Goal: Book appointment/travel/reservation

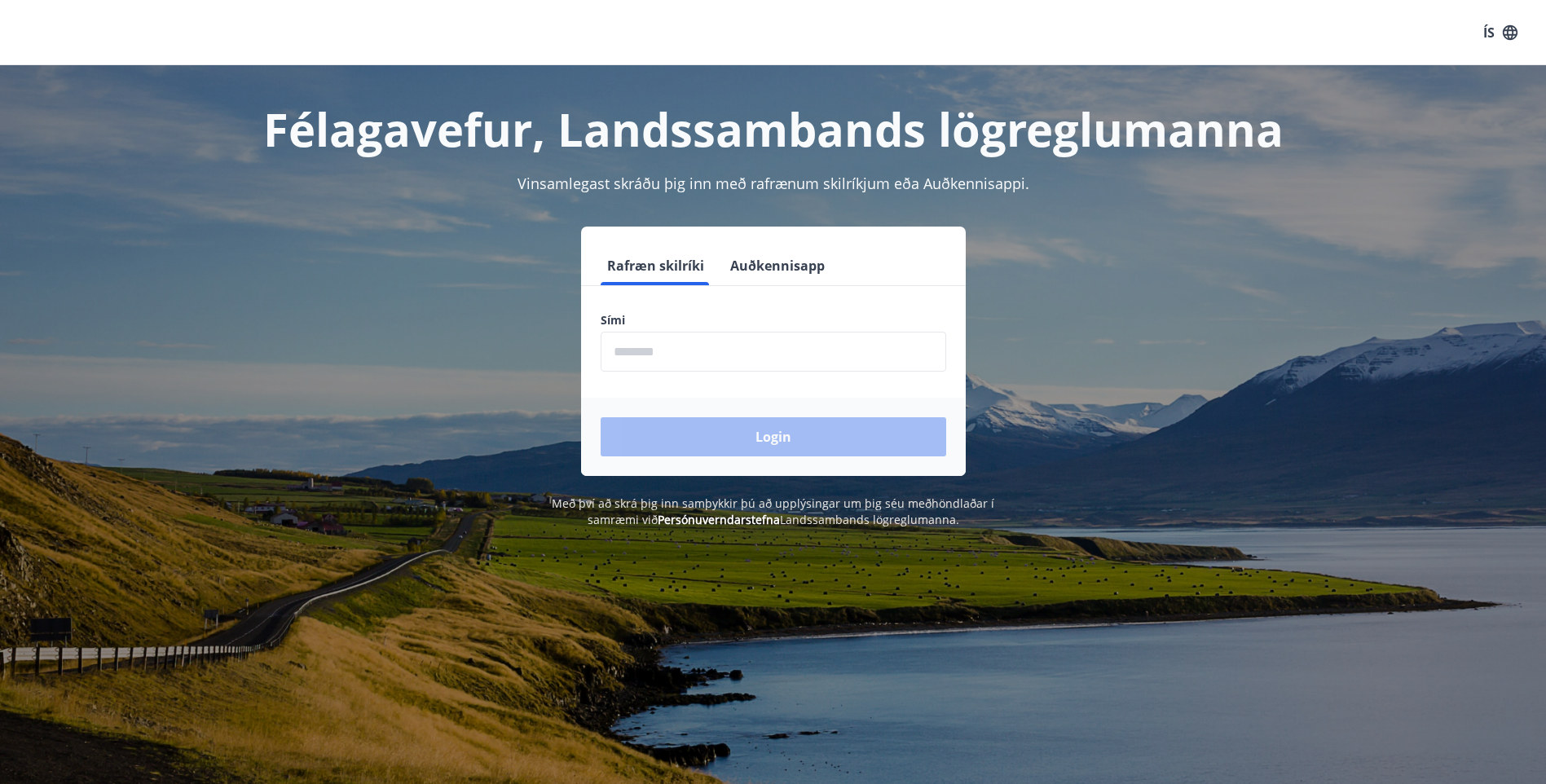
click at [656, 354] on input "phone" at bounding box center [773, 351] width 346 height 40
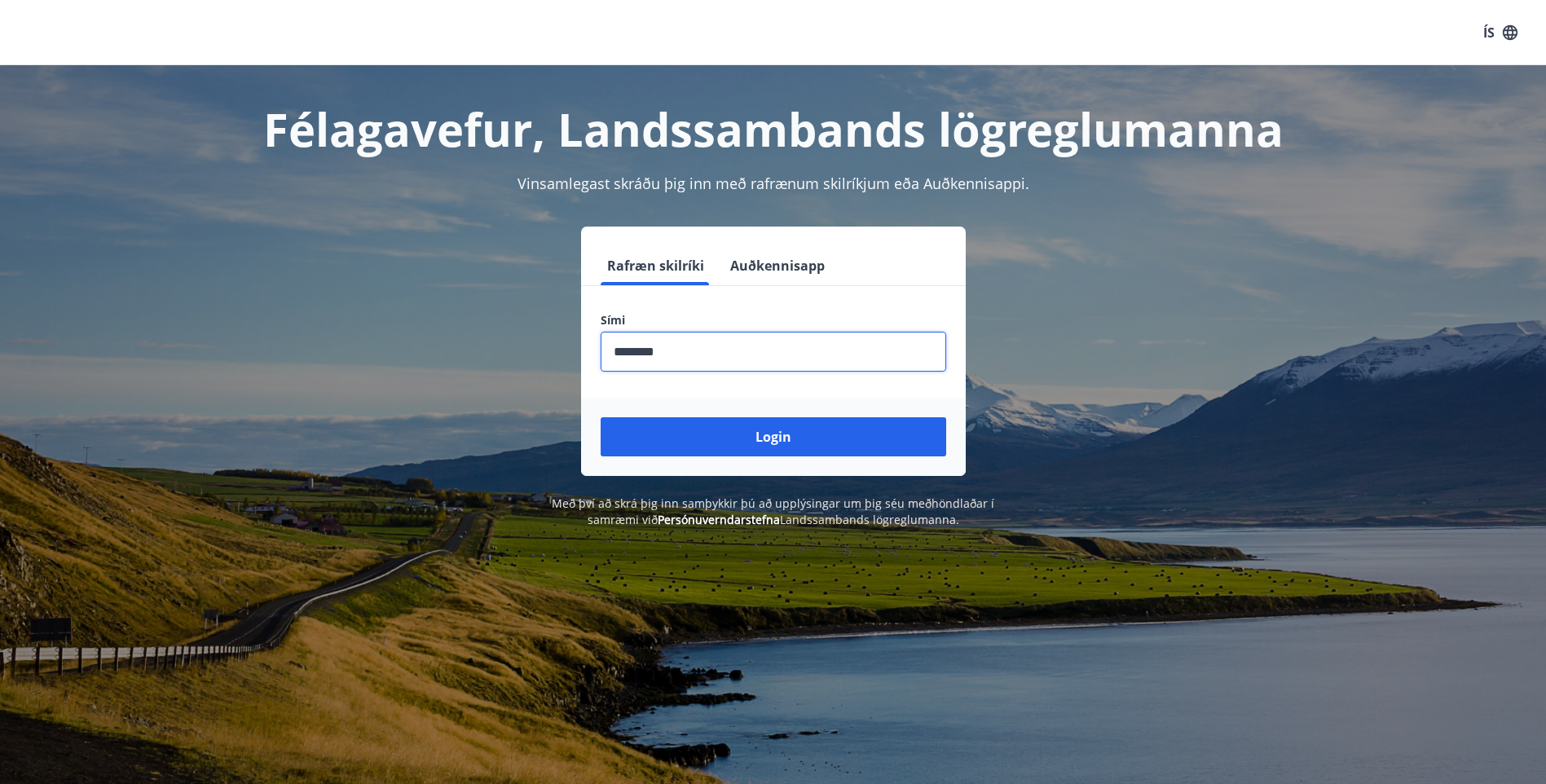
type input "********"
click at [601, 417] on button "Login" at bounding box center [773, 436] width 346 height 39
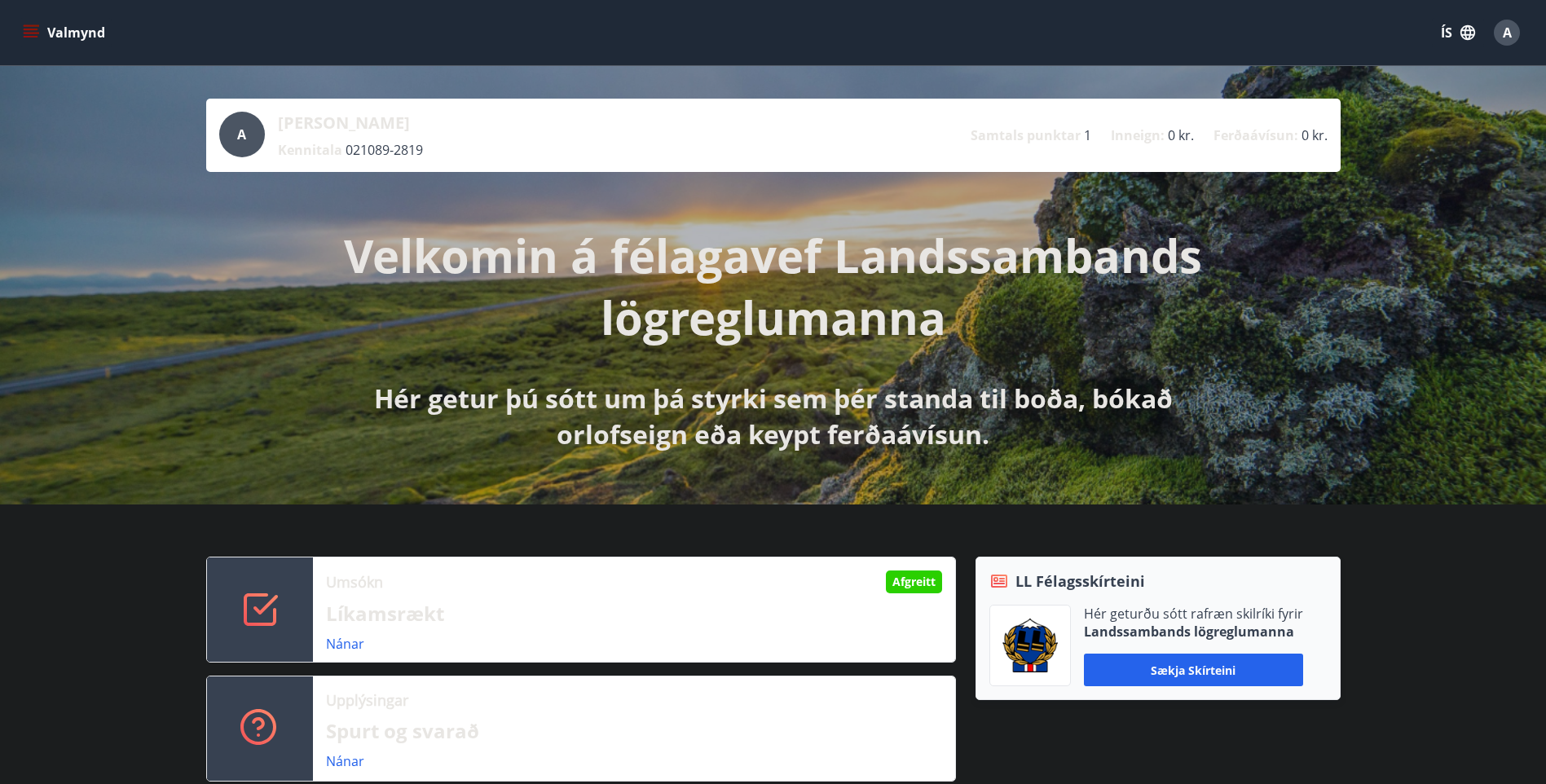
click at [22, 35] on button "Valmynd" at bounding box center [65, 32] width 92 height 30
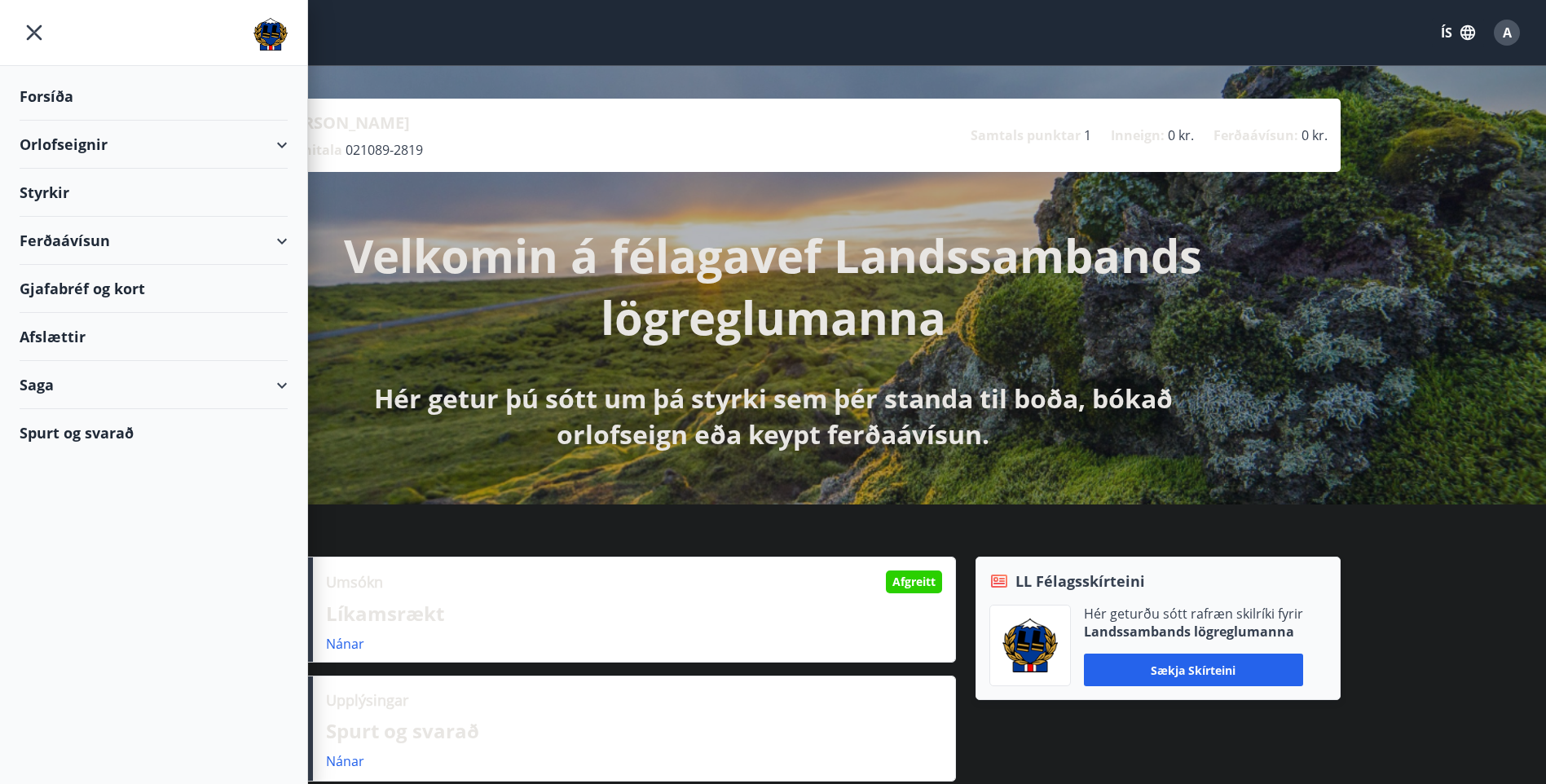
click at [1366, 527] on div "Umsókn Afgreitt Líkamsrækt Nánar Upplýsingar Spurt og svarað Nánar LL Félagsskí…" at bounding box center [773, 662] width 1546 height 316
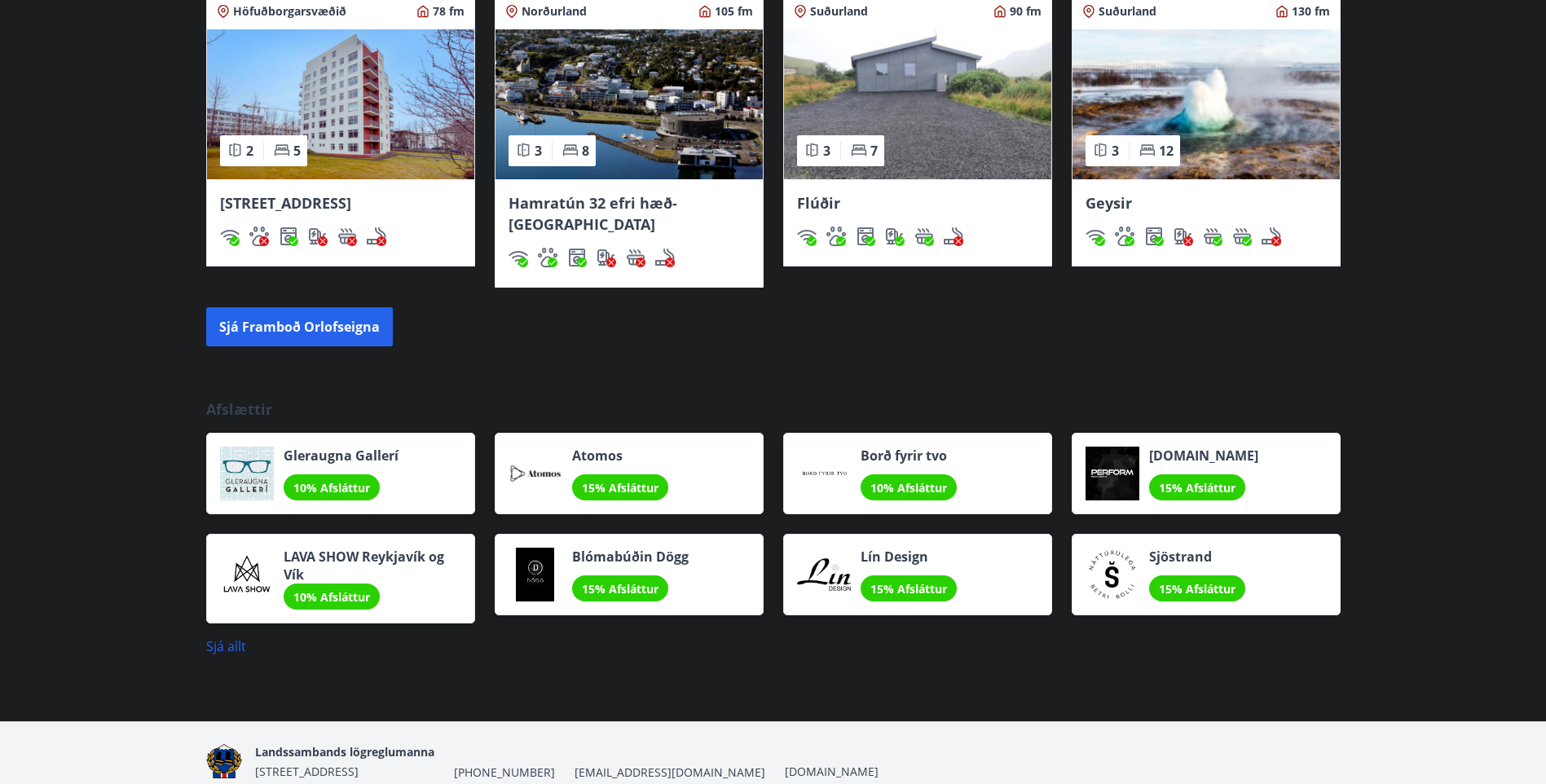
scroll to position [1175, 0]
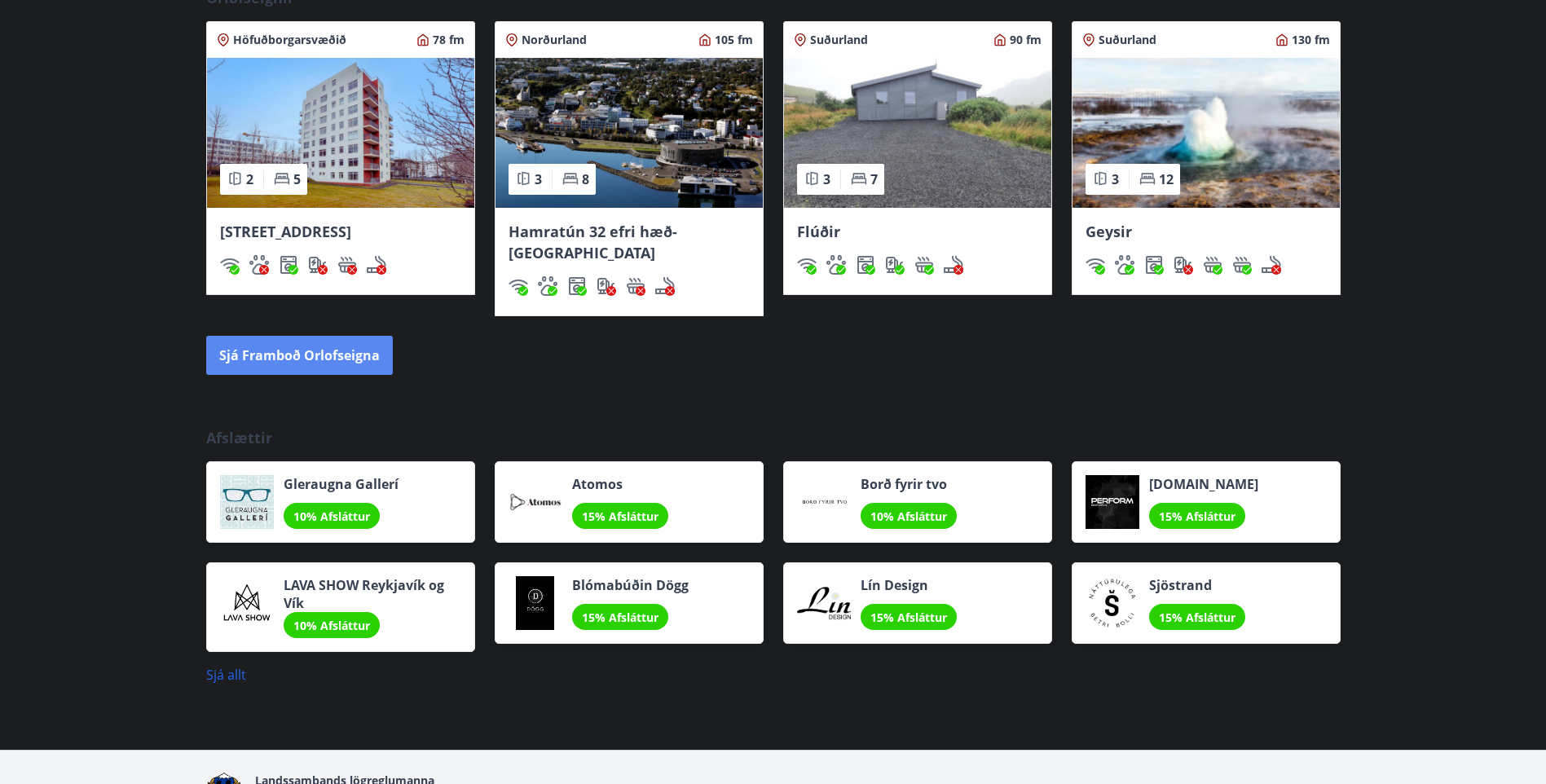
click at [327, 336] on button "Sjá framboð orlofseigna" at bounding box center [300, 355] width 186 height 39
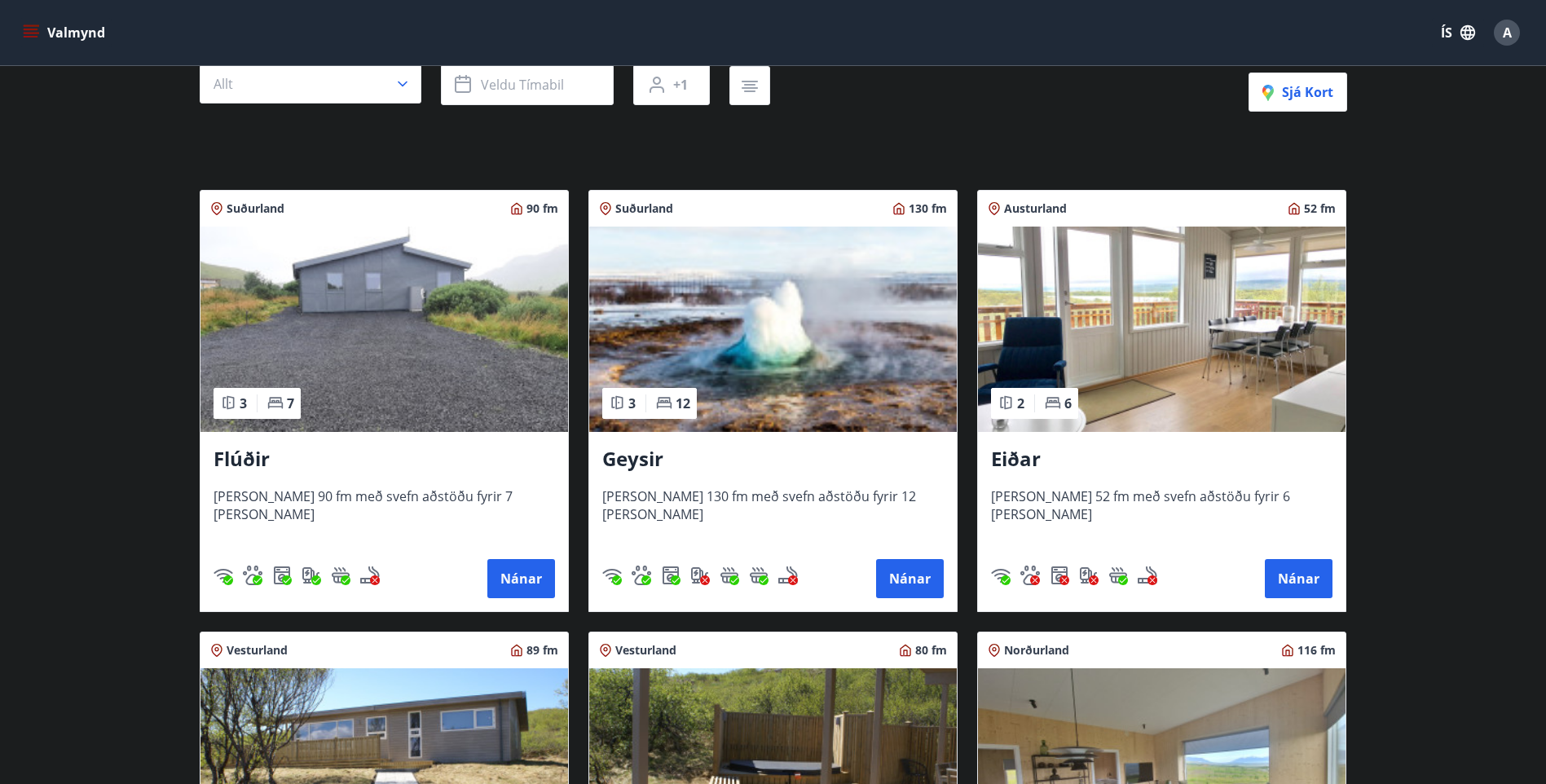
scroll to position [81, 0]
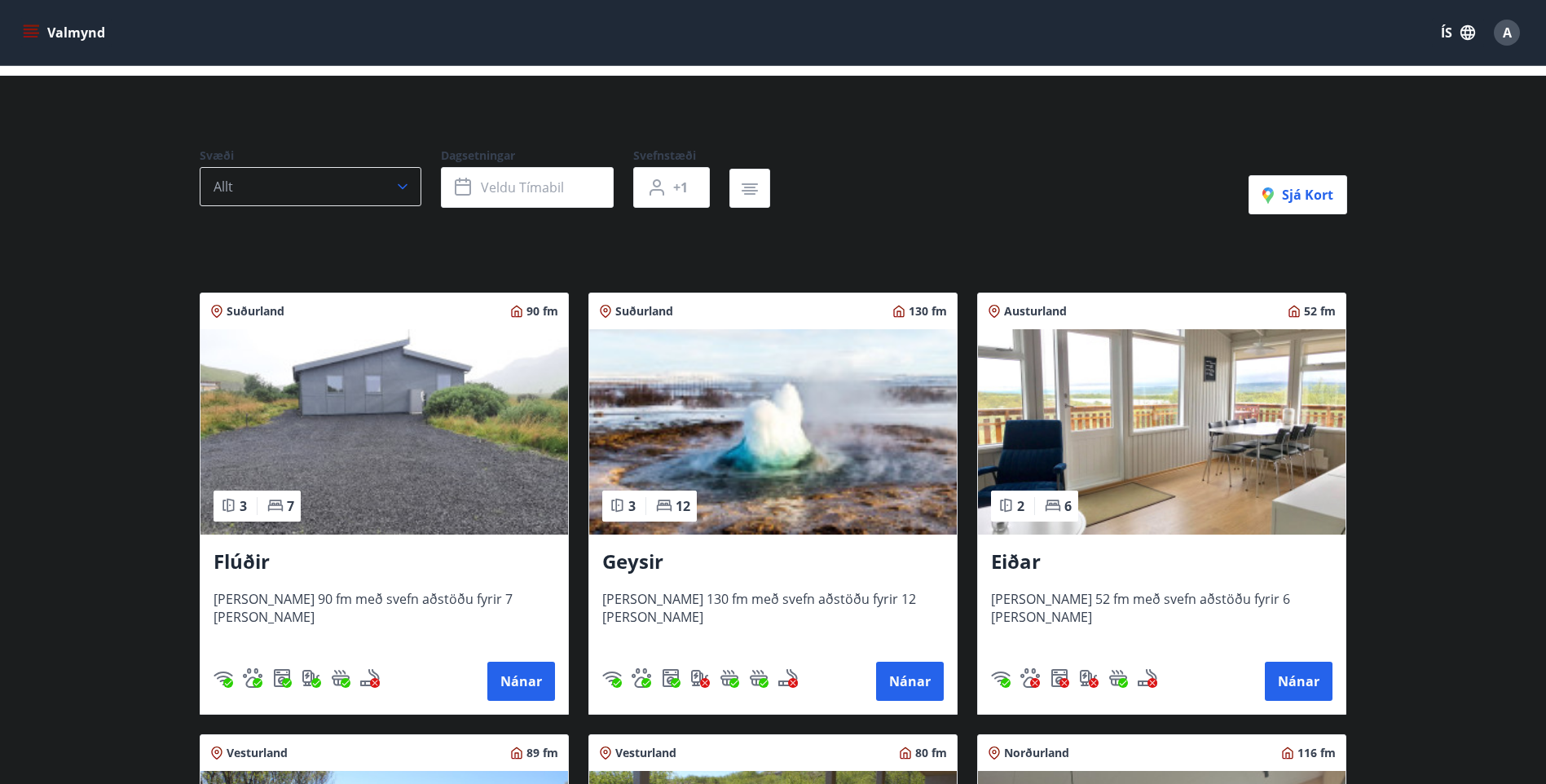
click at [335, 184] on button "Allt" at bounding box center [311, 186] width 221 height 39
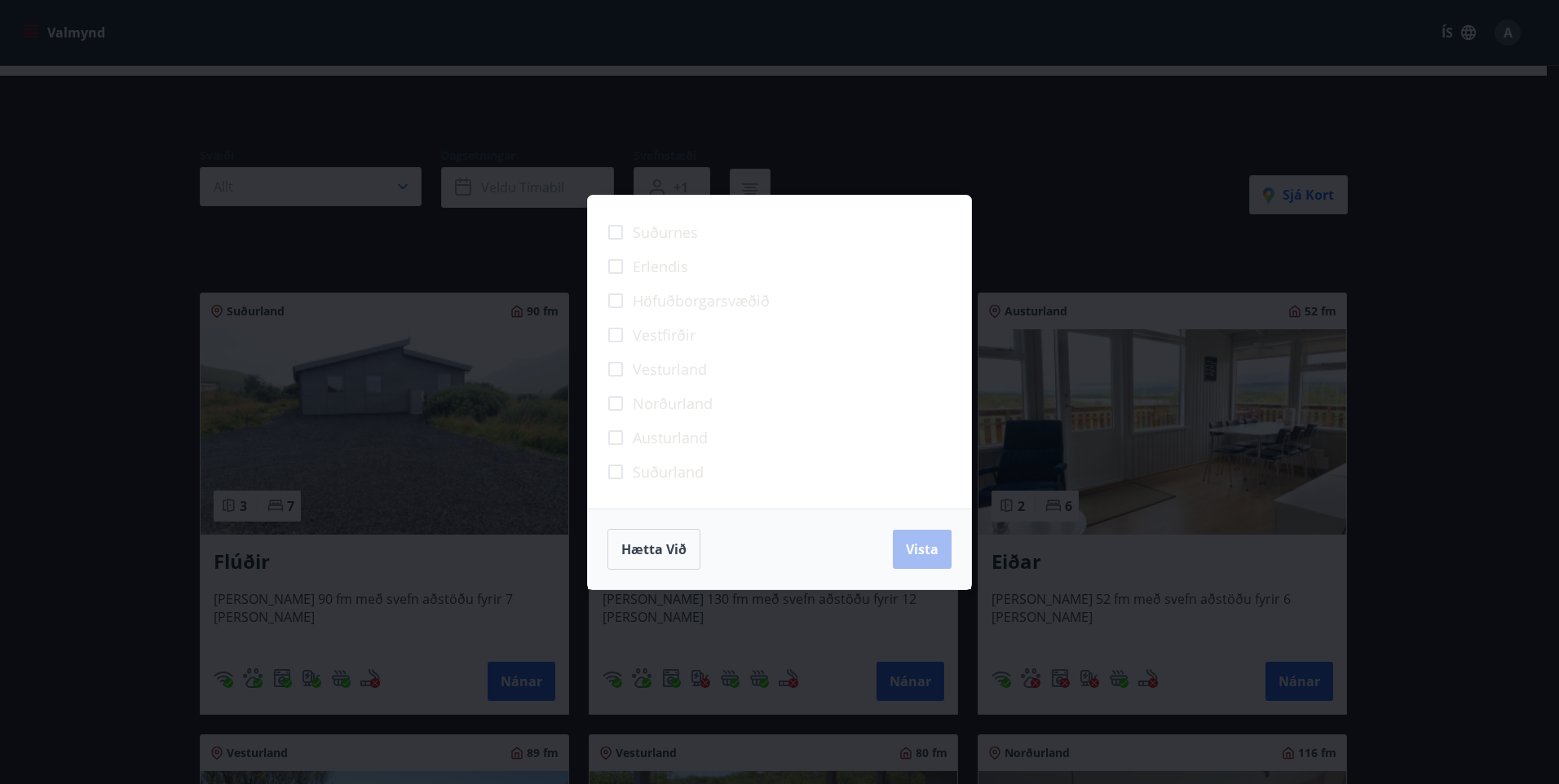
click at [437, 254] on div "Suðurnes Erlendis Höfuðborgarsvæðið Vestfirðir Vesturland Norðurland Austurland…" at bounding box center [780, 392] width 1559 height 784
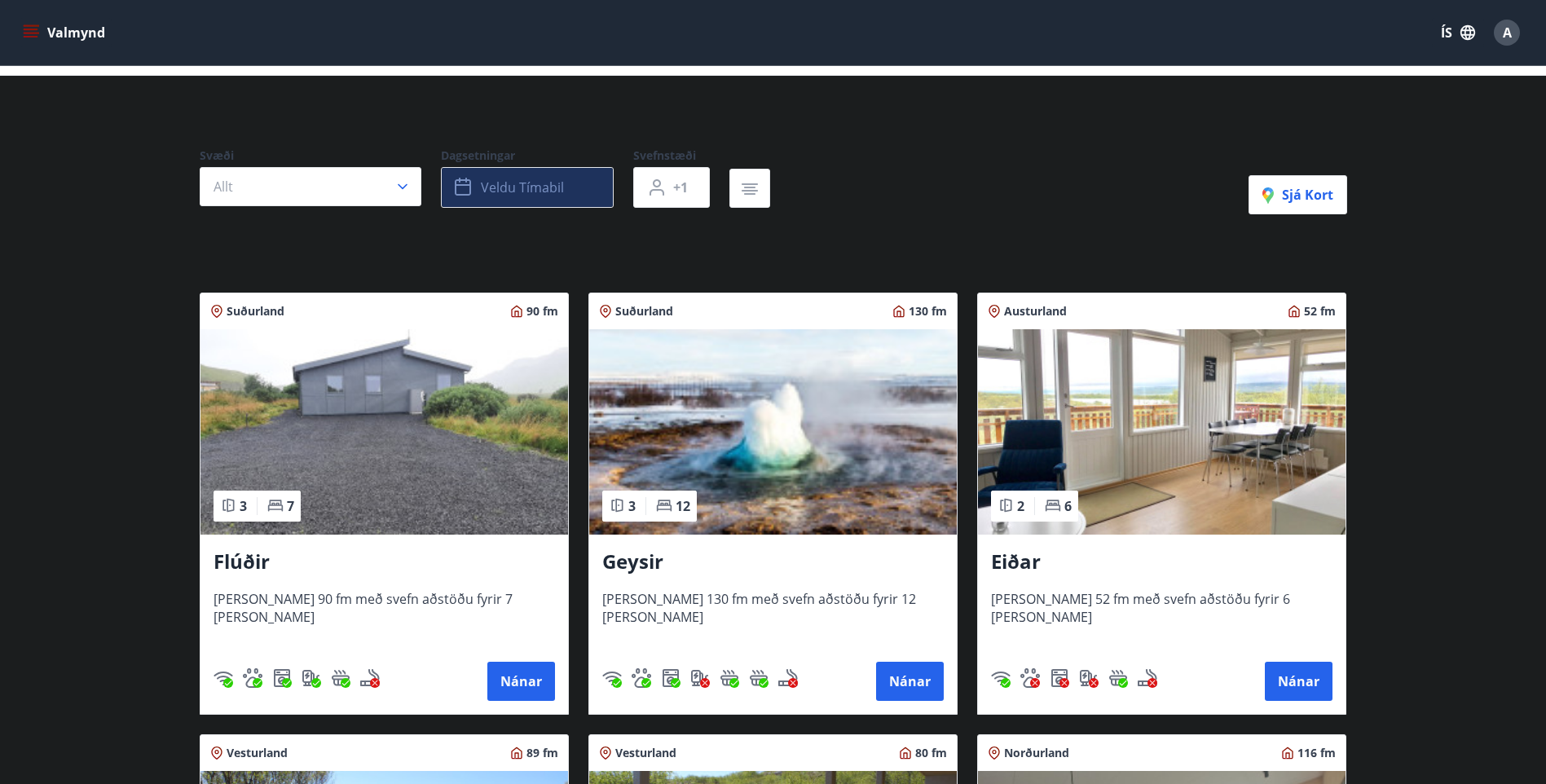
click at [539, 184] on span "Veldu tímabil" at bounding box center [522, 187] width 83 height 18
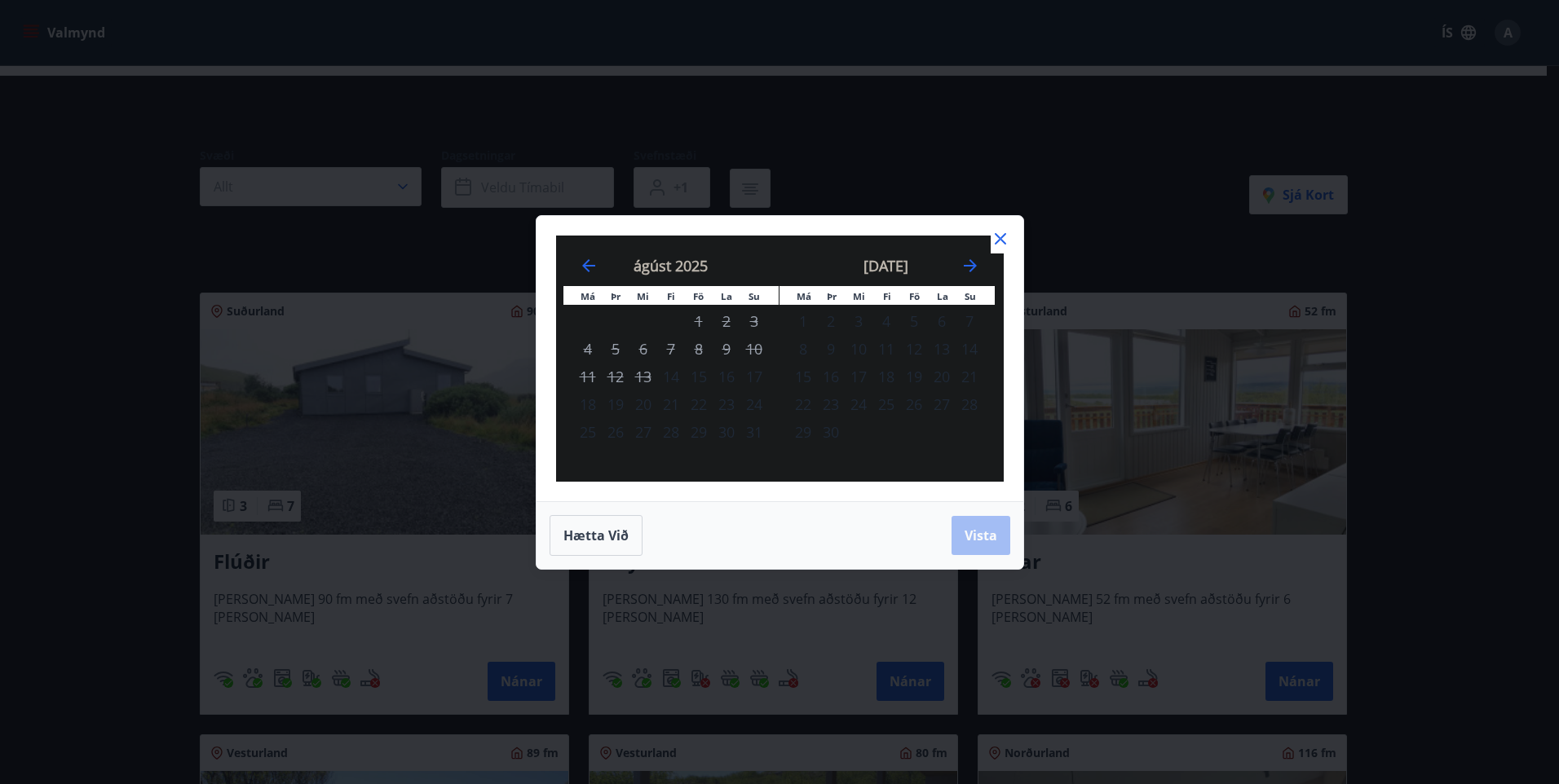
click at [855, 172] on div "Má Þr Mi Fi Fö La Su Má Þr Mi Fi Fö La Su júlí 2025 1 2 3 4 5 6 7 8 9 10 11 12 …" at bounding box center [780, 392] width 1559 height 784
click at [674, 372] on div "14" at bounding box center [671, 376] width 28 height 28
click at [701, 372] on div "15" at bounding box center [698, 376] width 28 height 28
click at [993, 532] on span "Vista" at bounding box center [980, 535] width 32 height 18
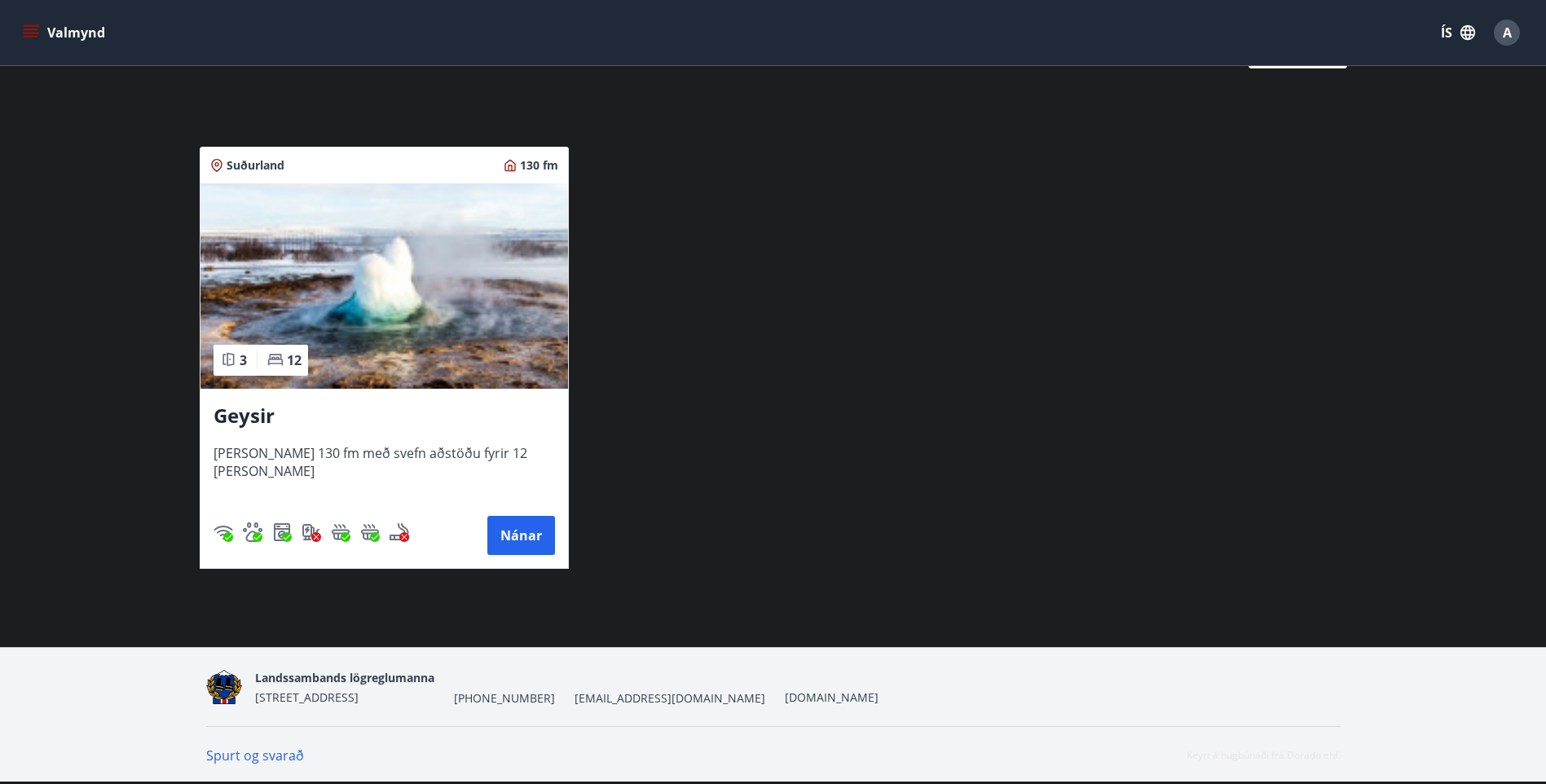
scroll to position [65, 0]
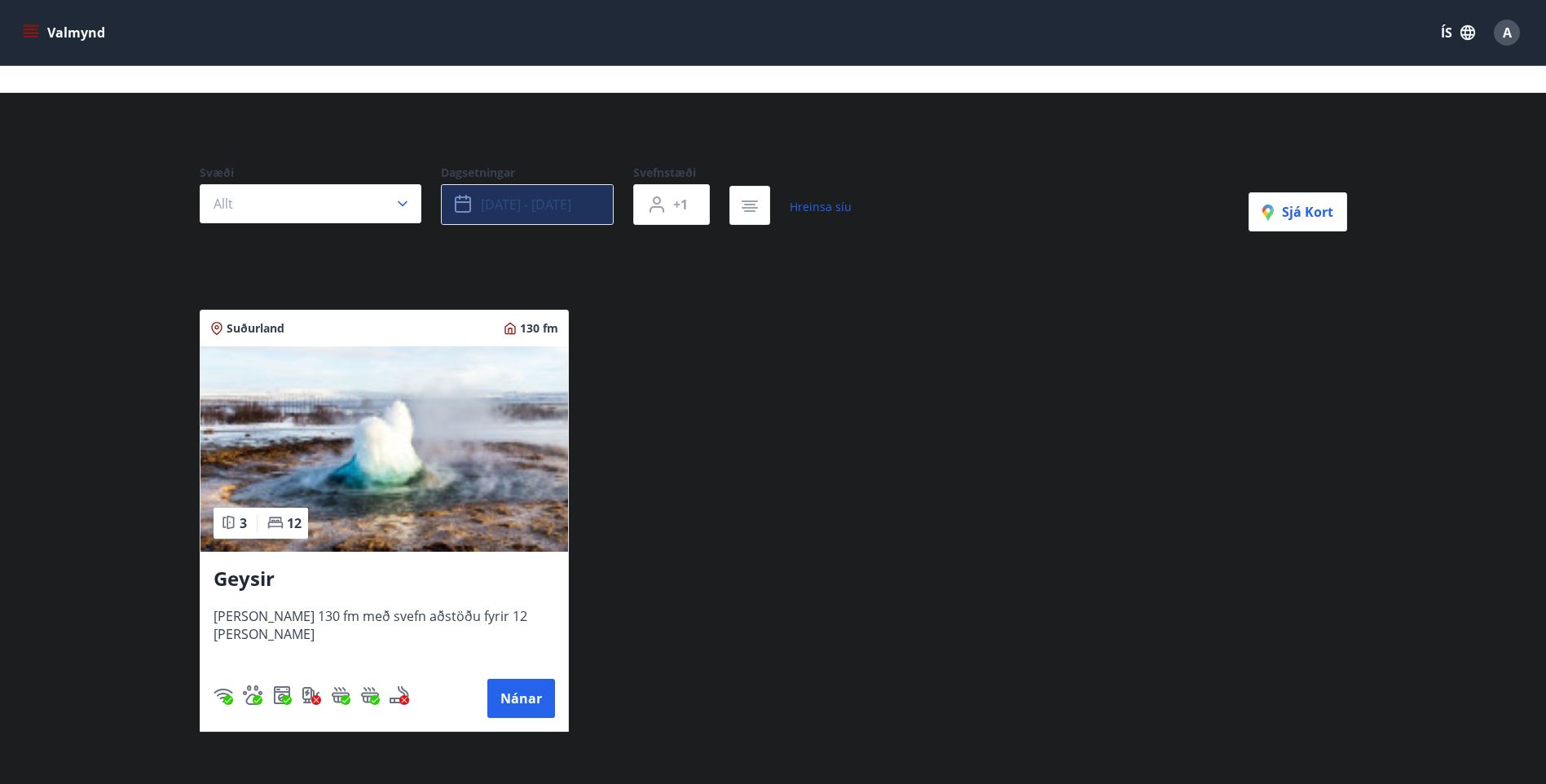
click at [487, 205] on span "ágú 14 - ágú 15" at bounding box center [526, 204] width 90 height 18
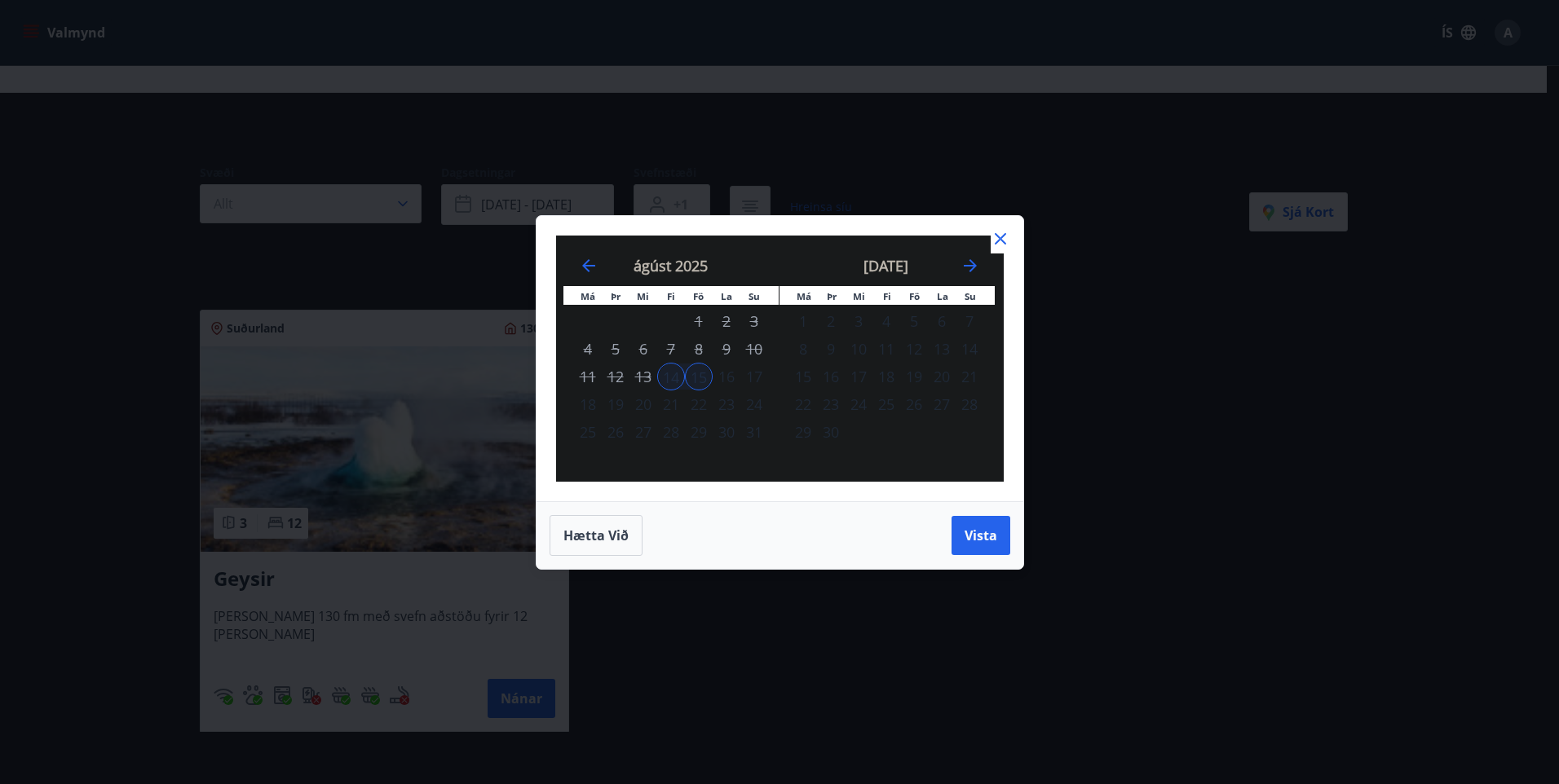
click at [695, 379] on div "15" at bounding box center [698, 376] width 28 height 28
click at [673, 376] on div "14" at bounding box center [671, 376] width 28 height 28
click at [975, 537] on span "Vista" at bounding box center [980, 535] width 32 height 18
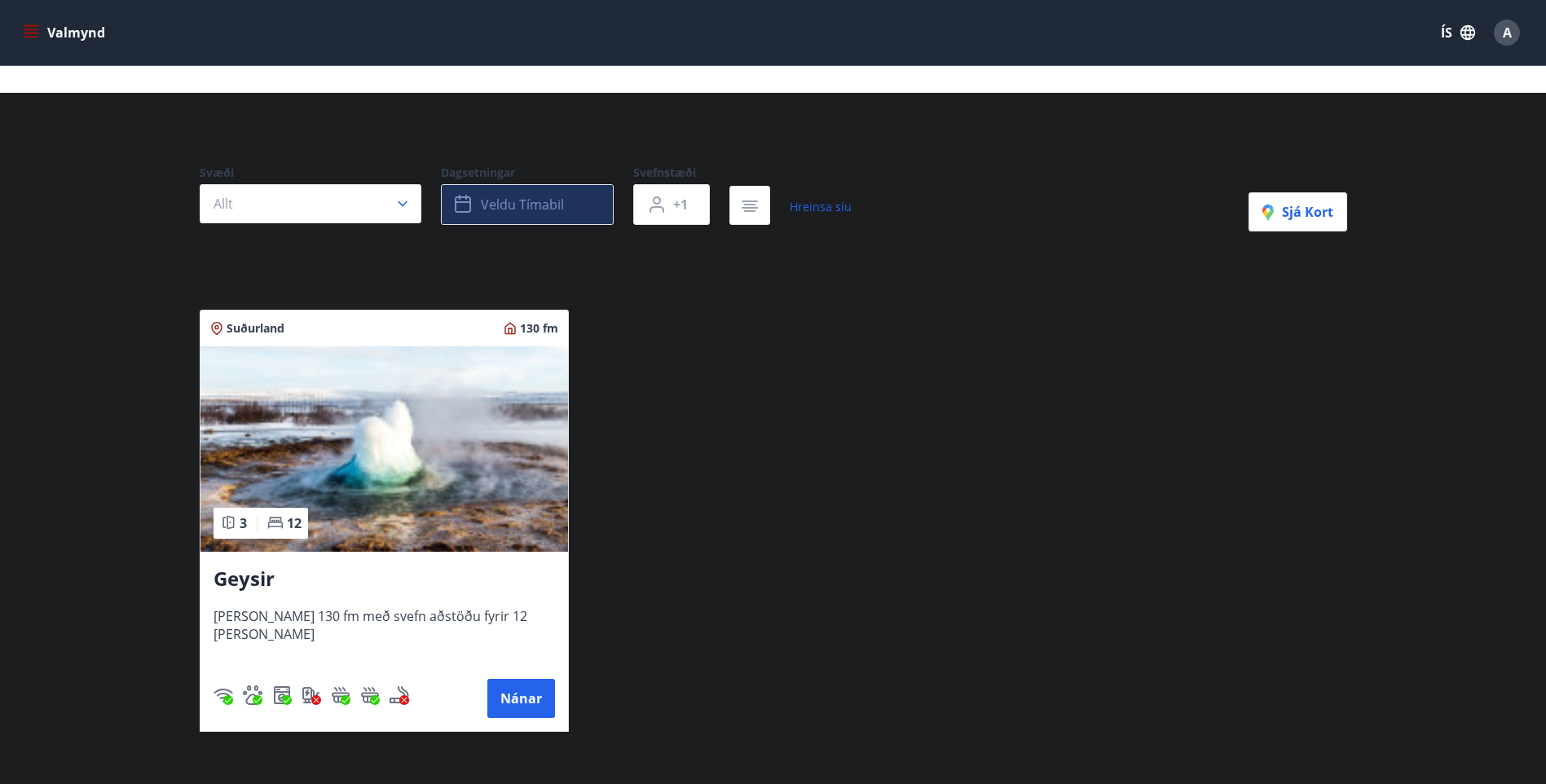
click at [517, 215] on button "Veldu tímabil" at bounding box center [527, 205] width 172 height 41
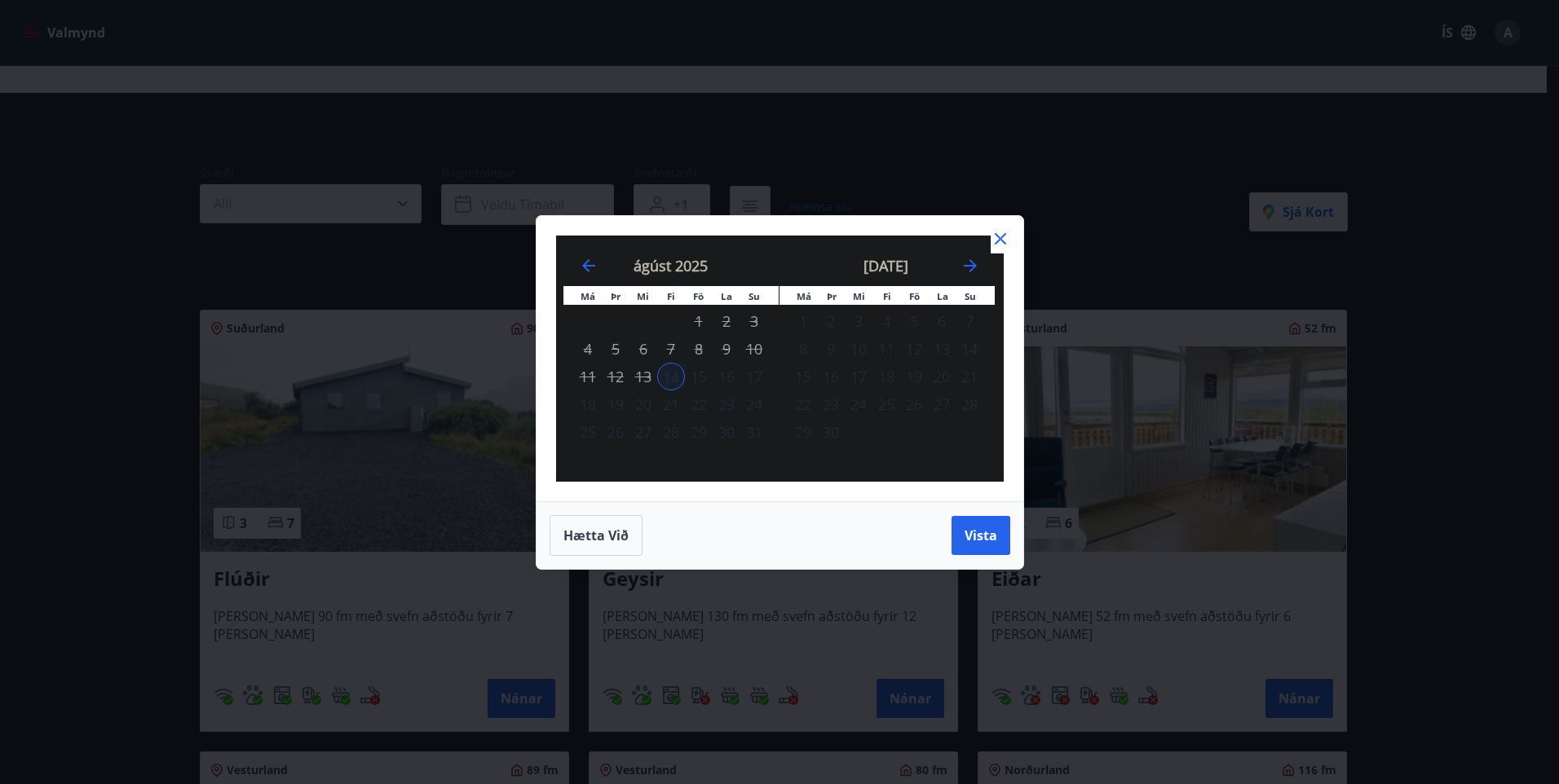
click at [1003, 227] on div "Má Þr Mi Fi Fö La Su Má Þr Mi Fi Fö La Su júlí 2025 1 2 3 4 5 6 7 8 9 10 11 12 …" at bounding box center [780, 358] width 487 height 285
click at [994, 225] on div "Má Þr Mi Fi Fö La Su Má Þr Mi Fi Fö La Su júlí 2025 1 2 3 4 5 6 7 8 9 10 11 12 …" at bounding box center [780, 358] width 487 height 285
click at [996, 235] on icon at bounding box center [1000, 239] width 11 height 11
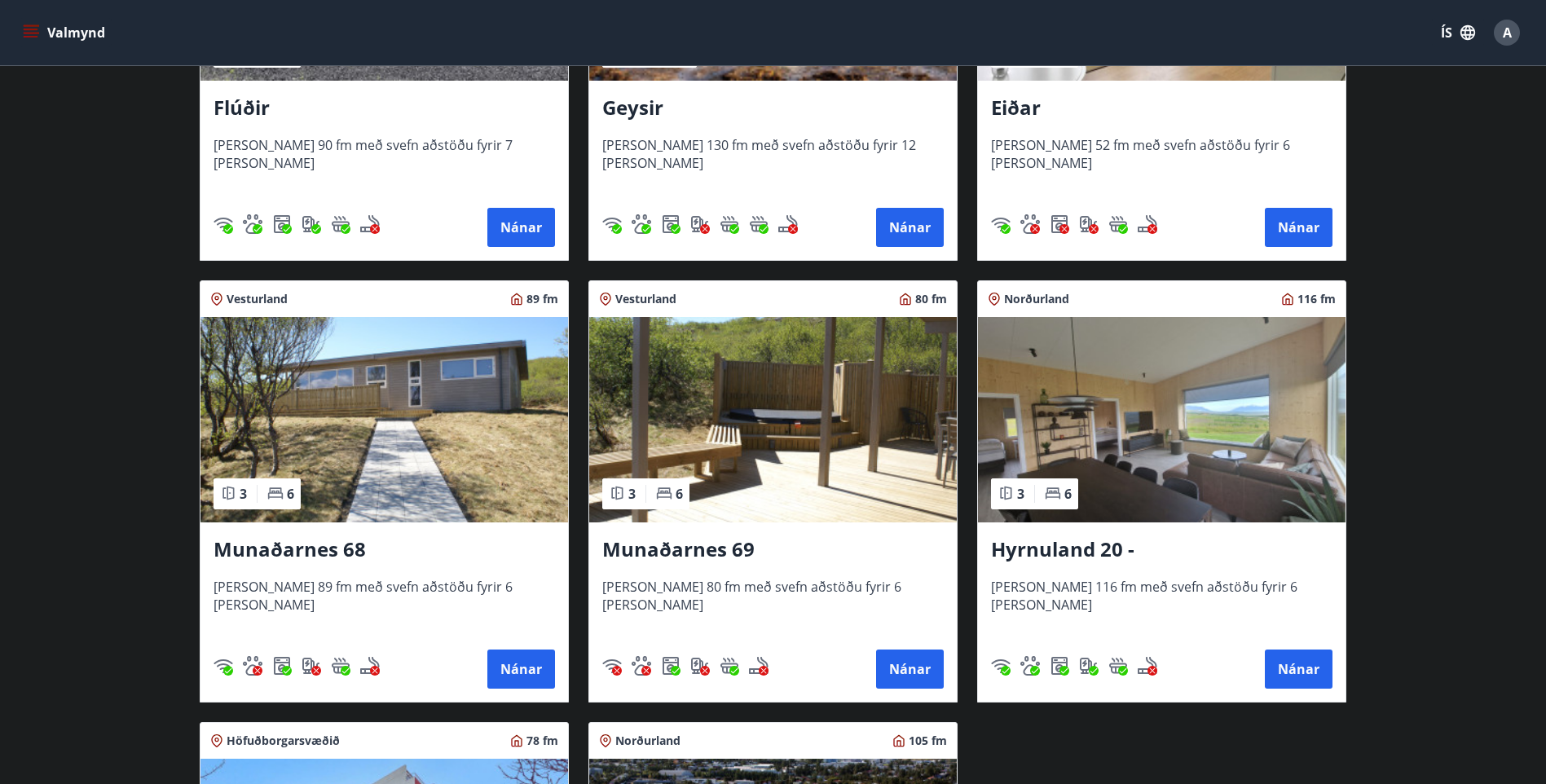
scroll to position [717, 0]
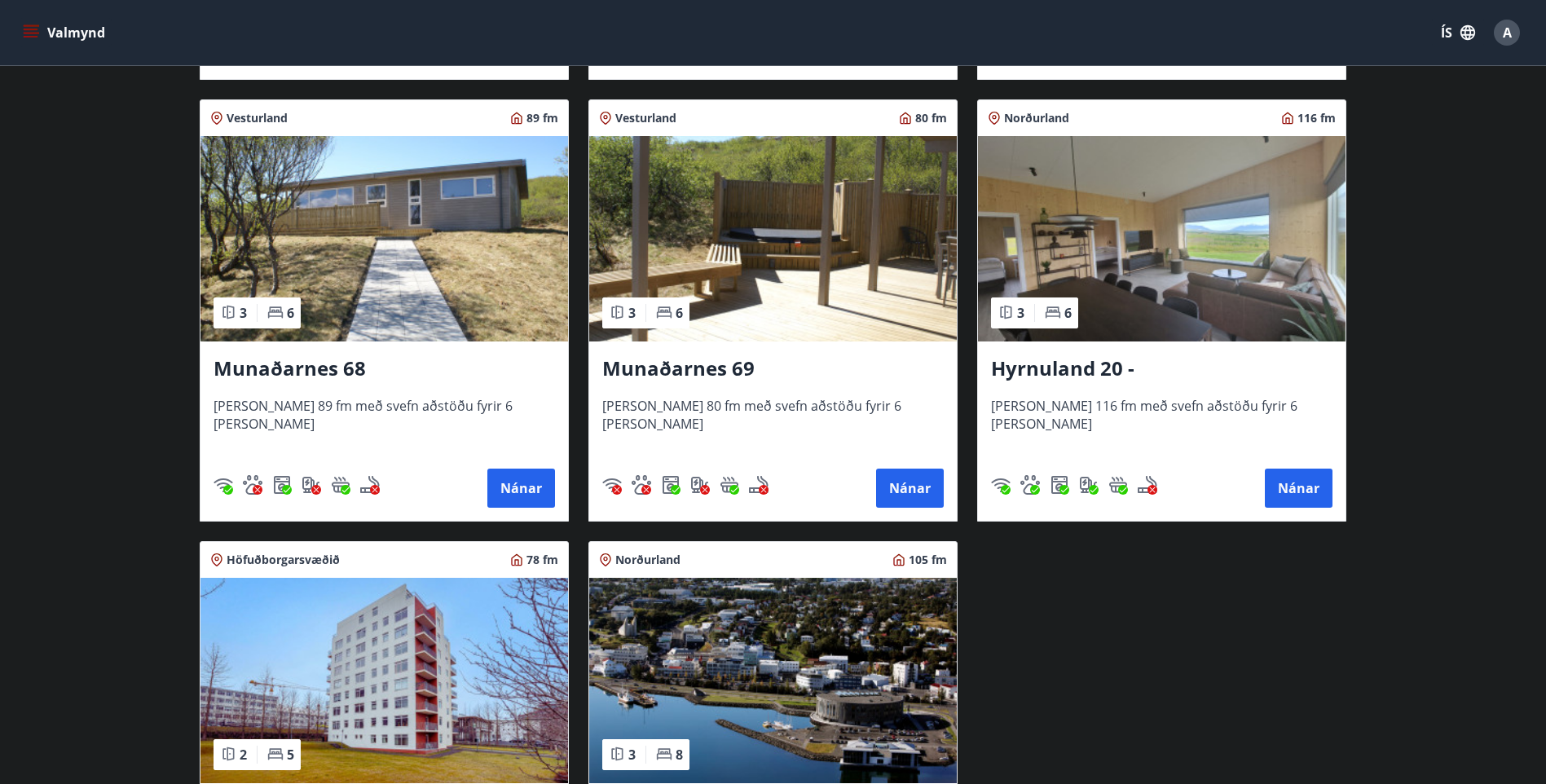
click at [760, 284] on img at bounding box center [773, 239] width 368 height 206
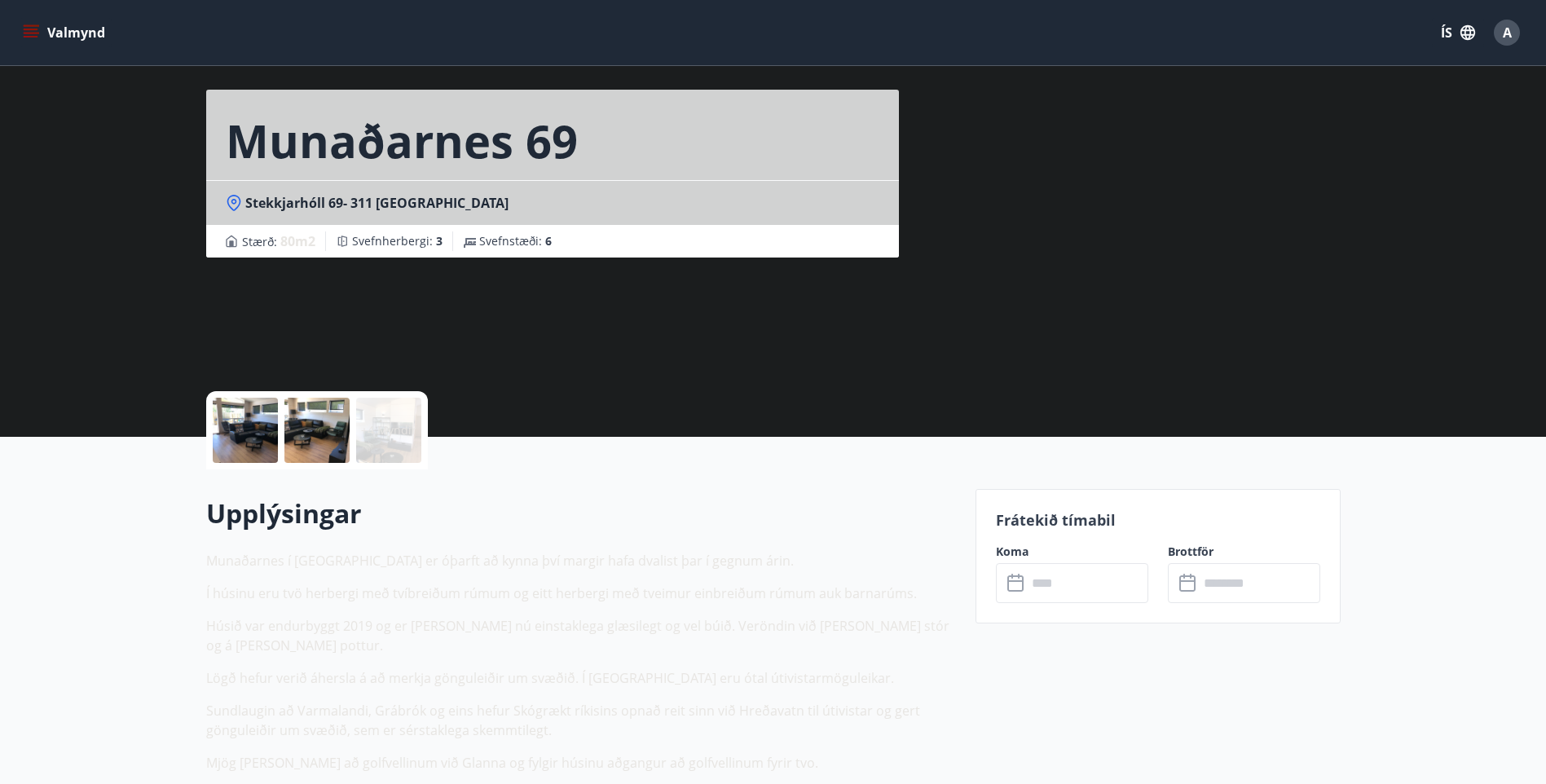
scroll to position [81, 0]
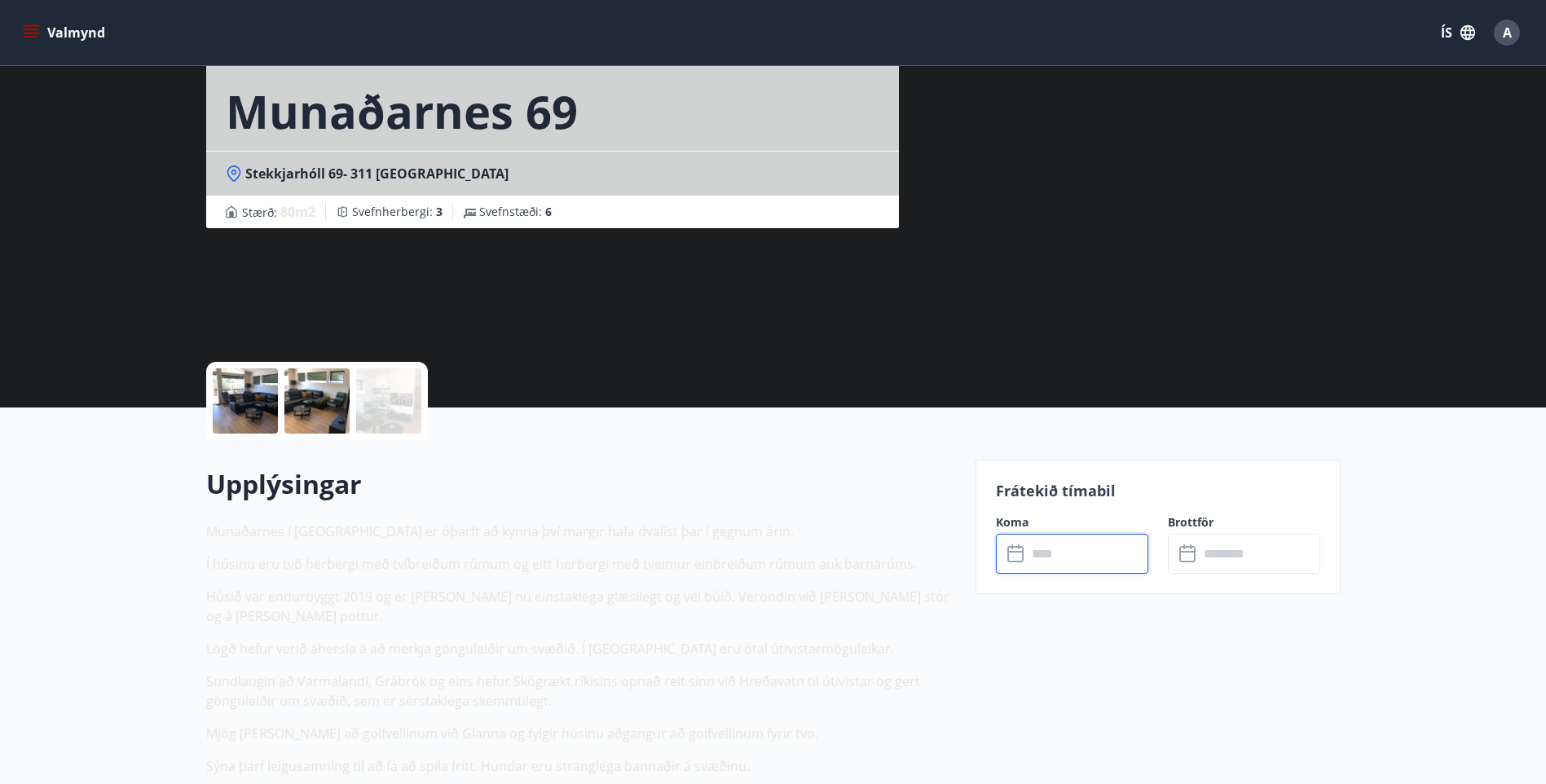
click at [1027, 538] on input "text" at bounding box center [1088, 553] width 122 height 40
click at [1089, 553] on input "text" at bounding box center [1088, 553] width 122 height 40
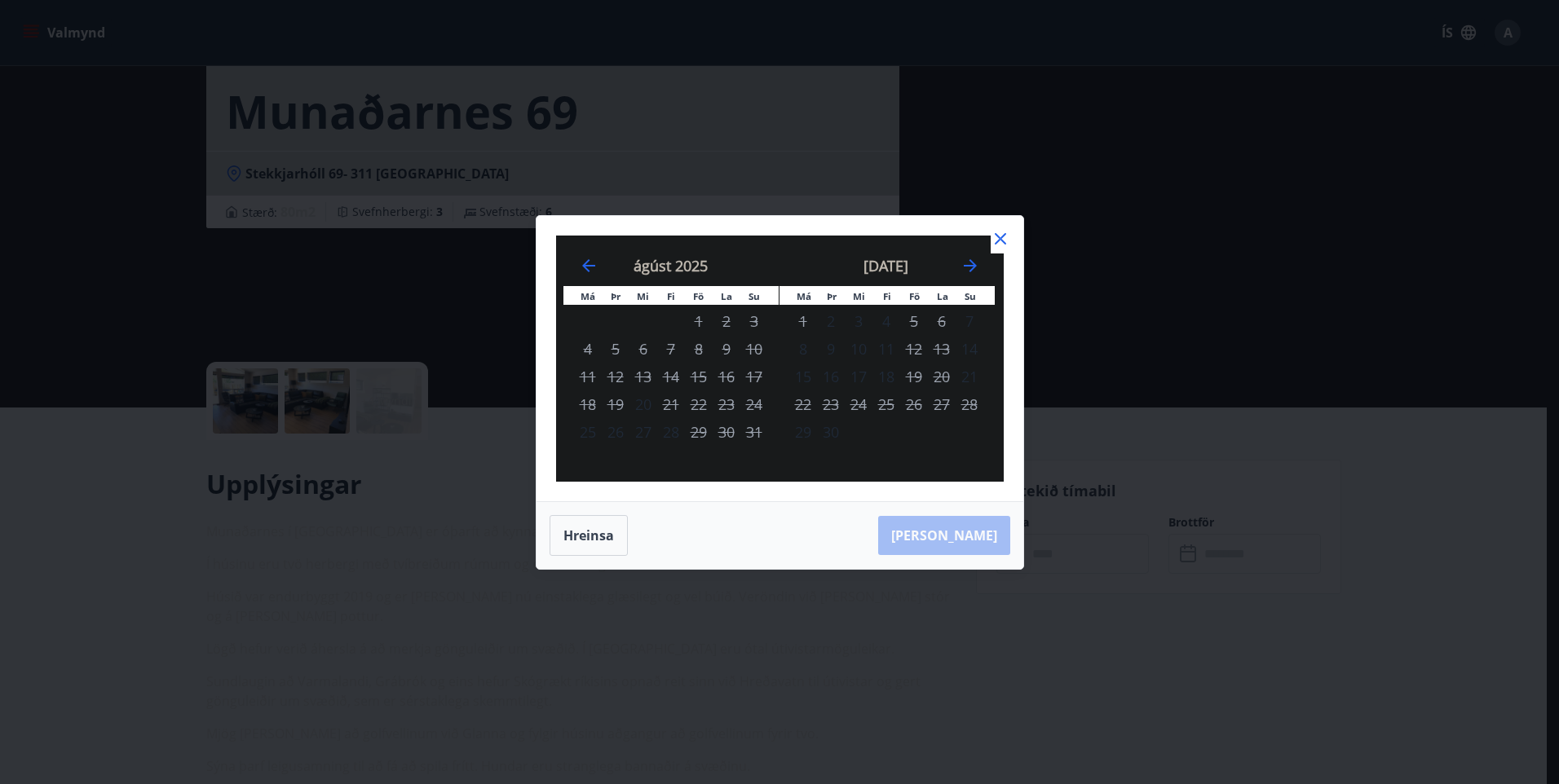
click at [908, 157] on div "Má Þr Mi Fi Fö La Su Má Þr Mi Fi Fö La Su júlí 2025 1 2 3 4 5 6 7 8 9 10 11 12 …" at bounding box center [780, 392] width 1559 height 784
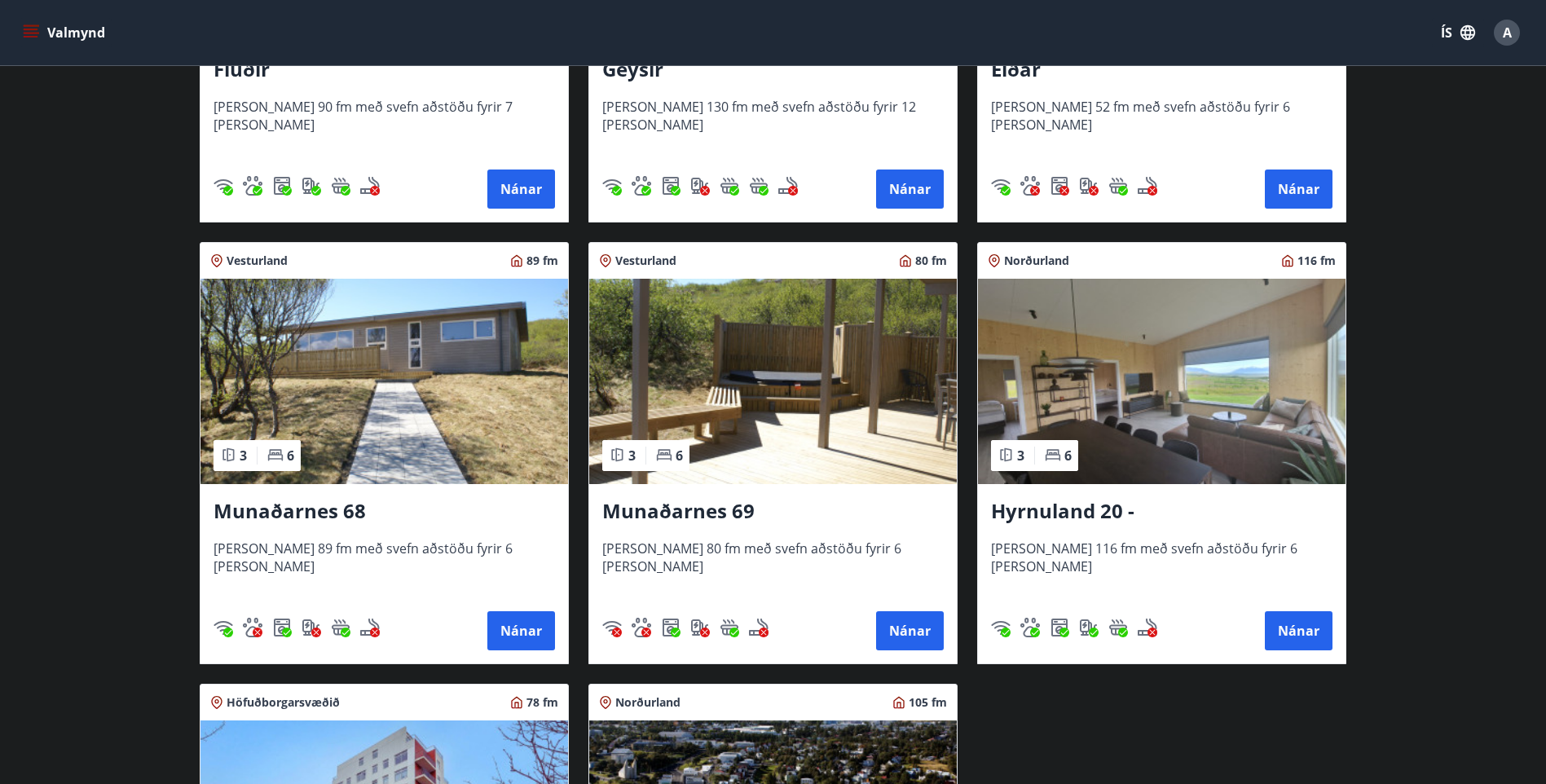
scroll to position [733, 0]
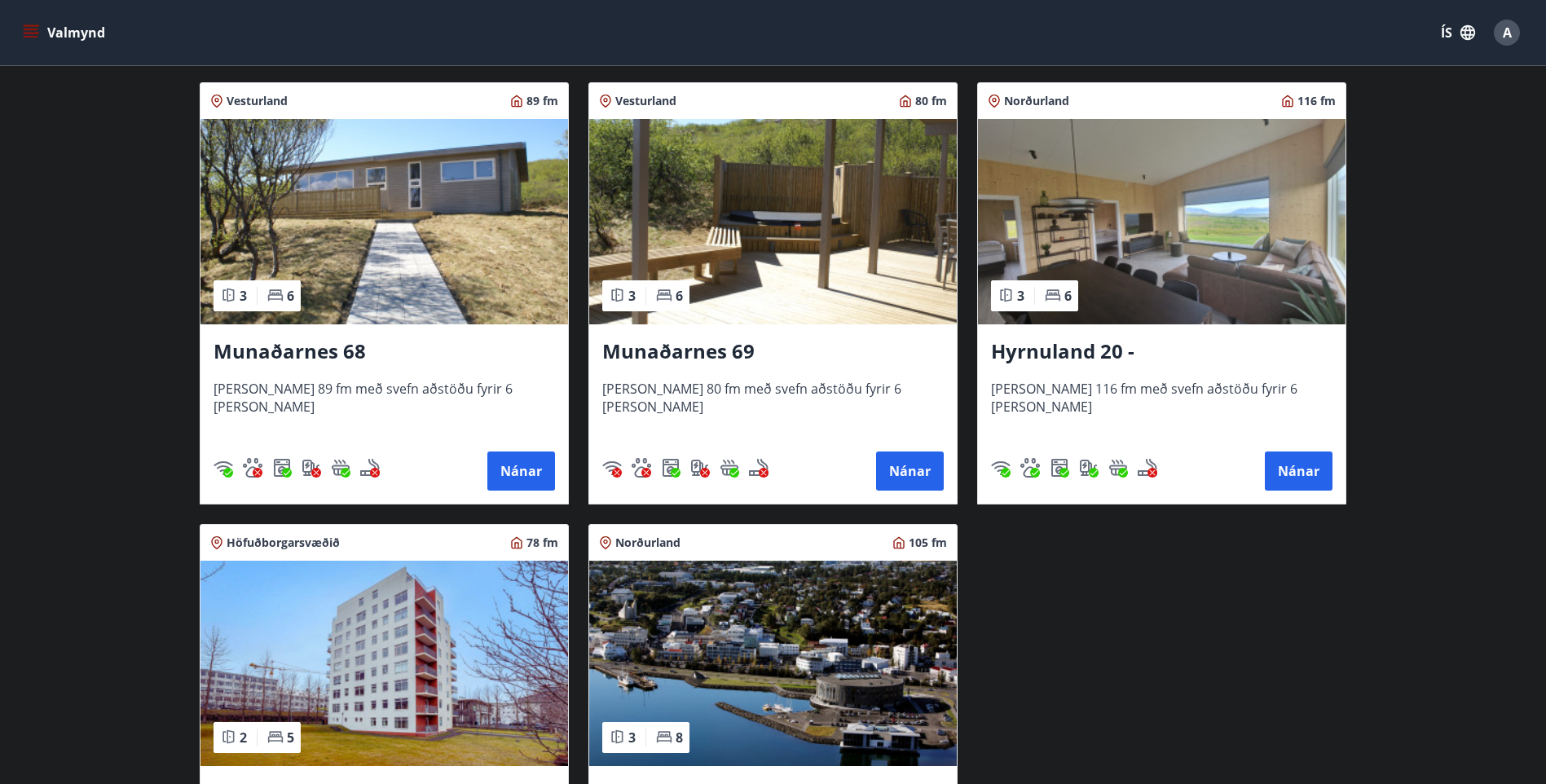
click at [748, 249] on img at bounding box center [773, 221] width 368 height 206
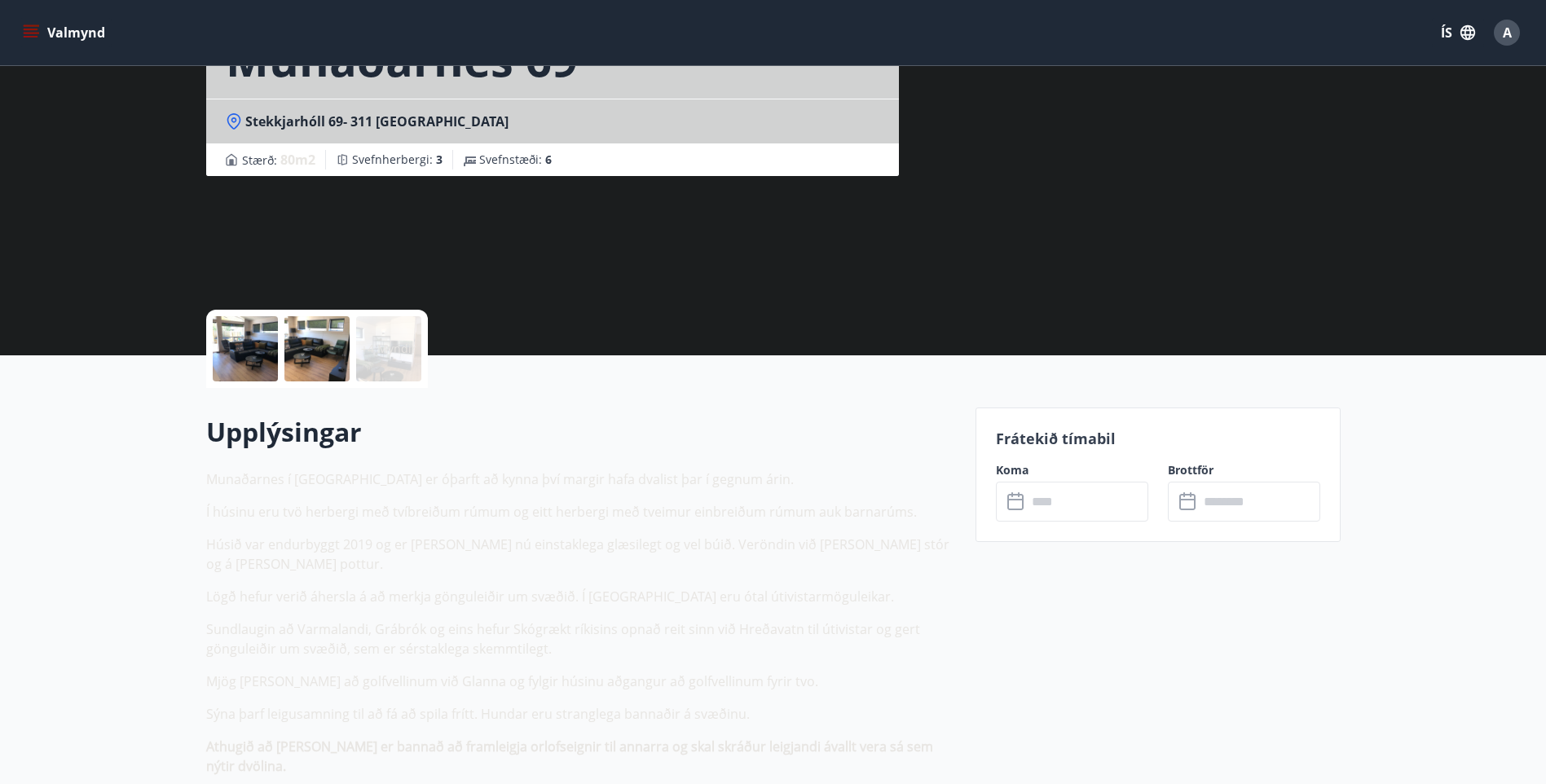
scroll to position [163, 0]
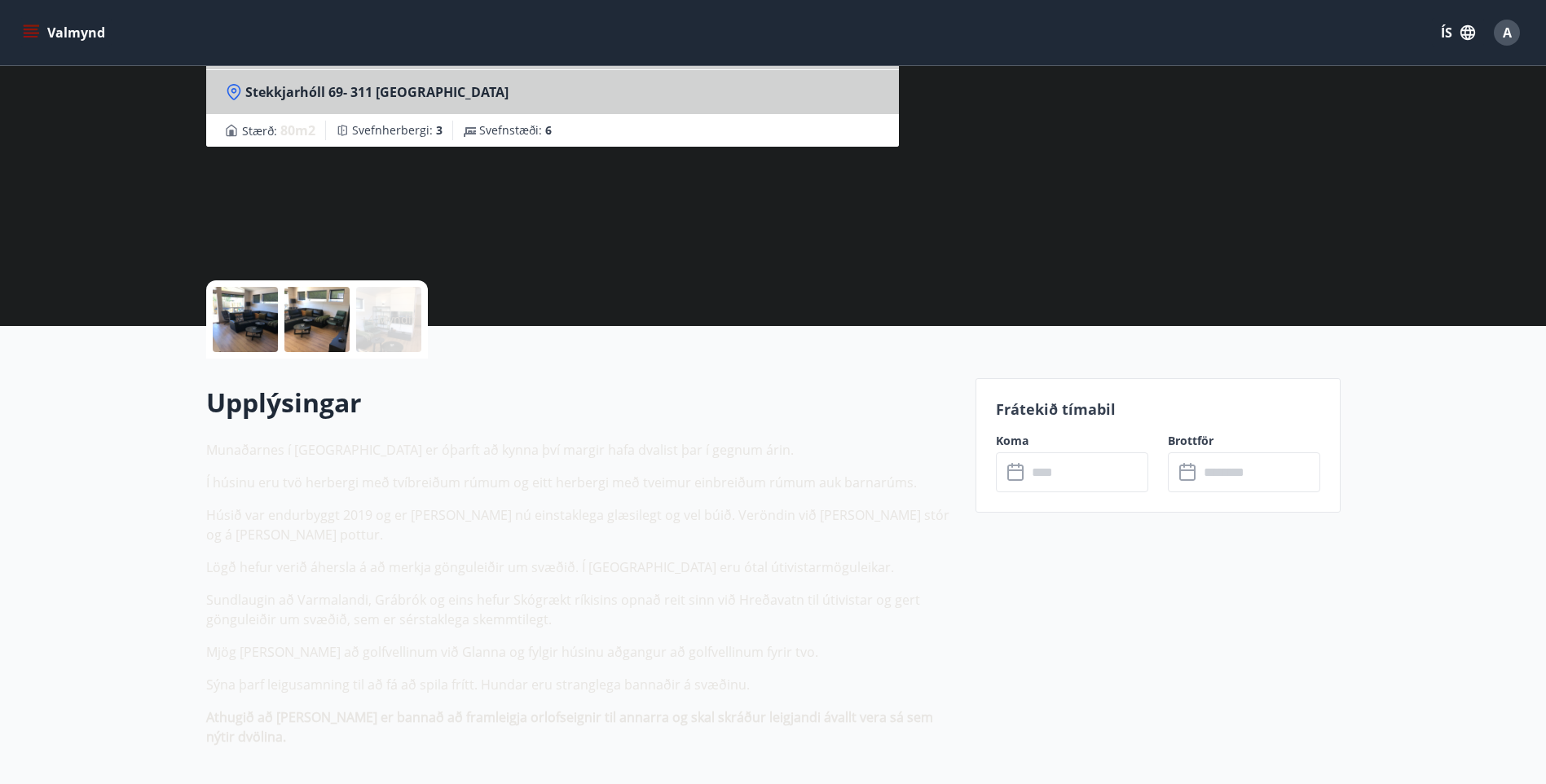
click at [1066, 485] on input "text" at bounding box center [1088, 471] width 122 height 40
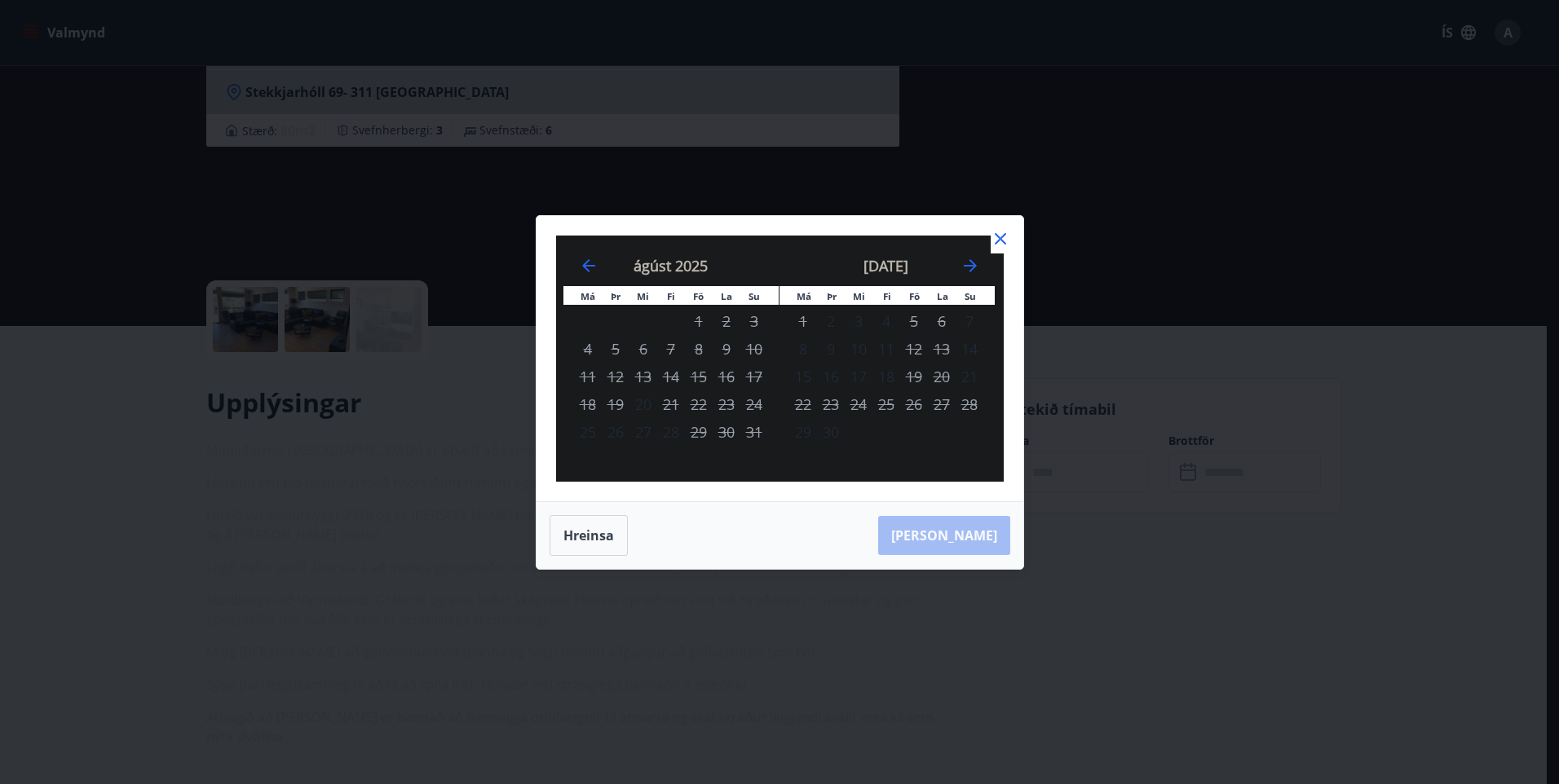
click at [494, 312] on div "Má Þr Mi Fi Fö La Su Má Þr Mi Fi Fö La Su júlí 2025 1 2 3 4 5 6 7 8 9 10 11 12 …" at bounding box center [780, 392] width 1559 height 784
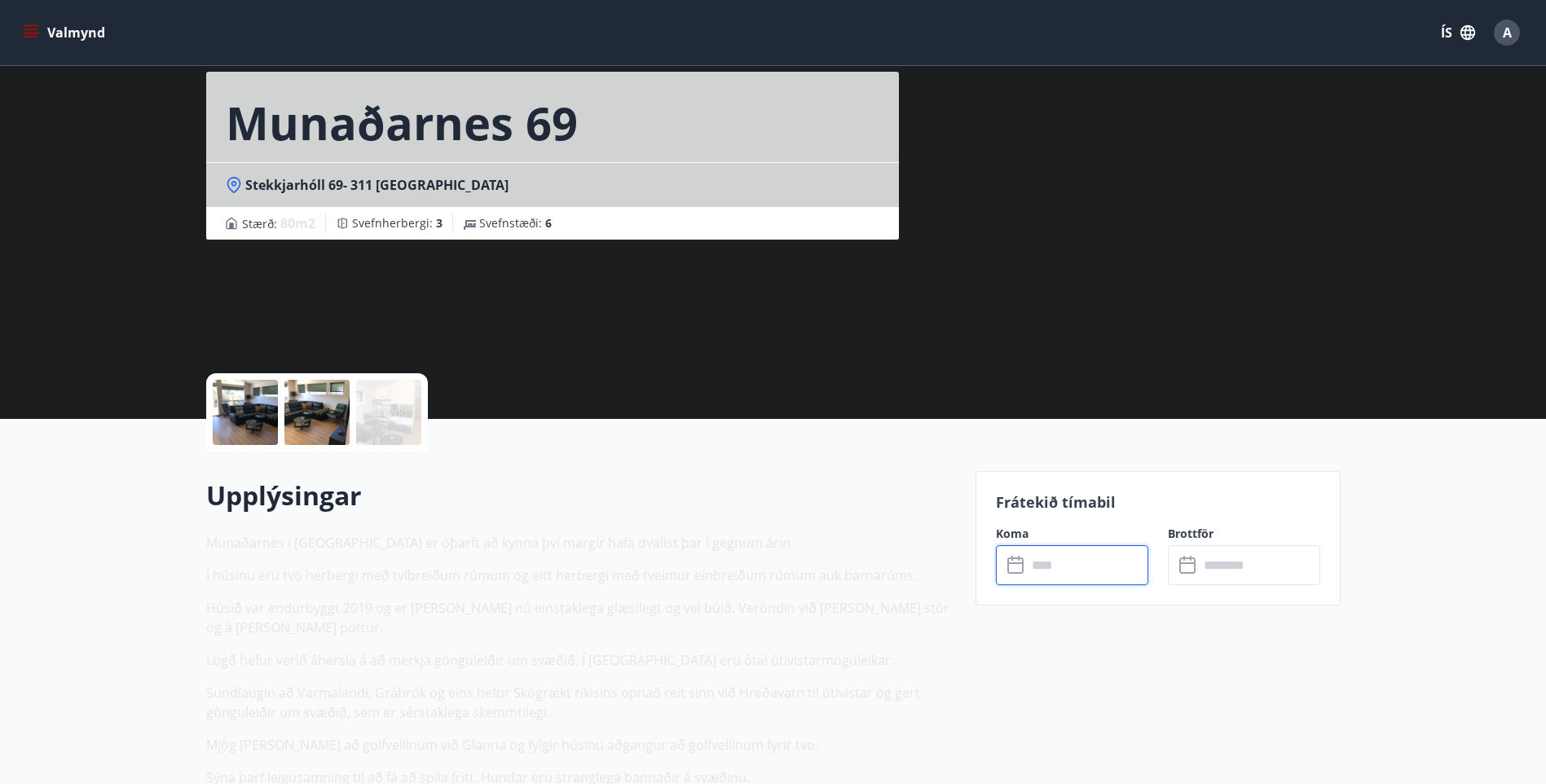
scroll to position [0, 0]
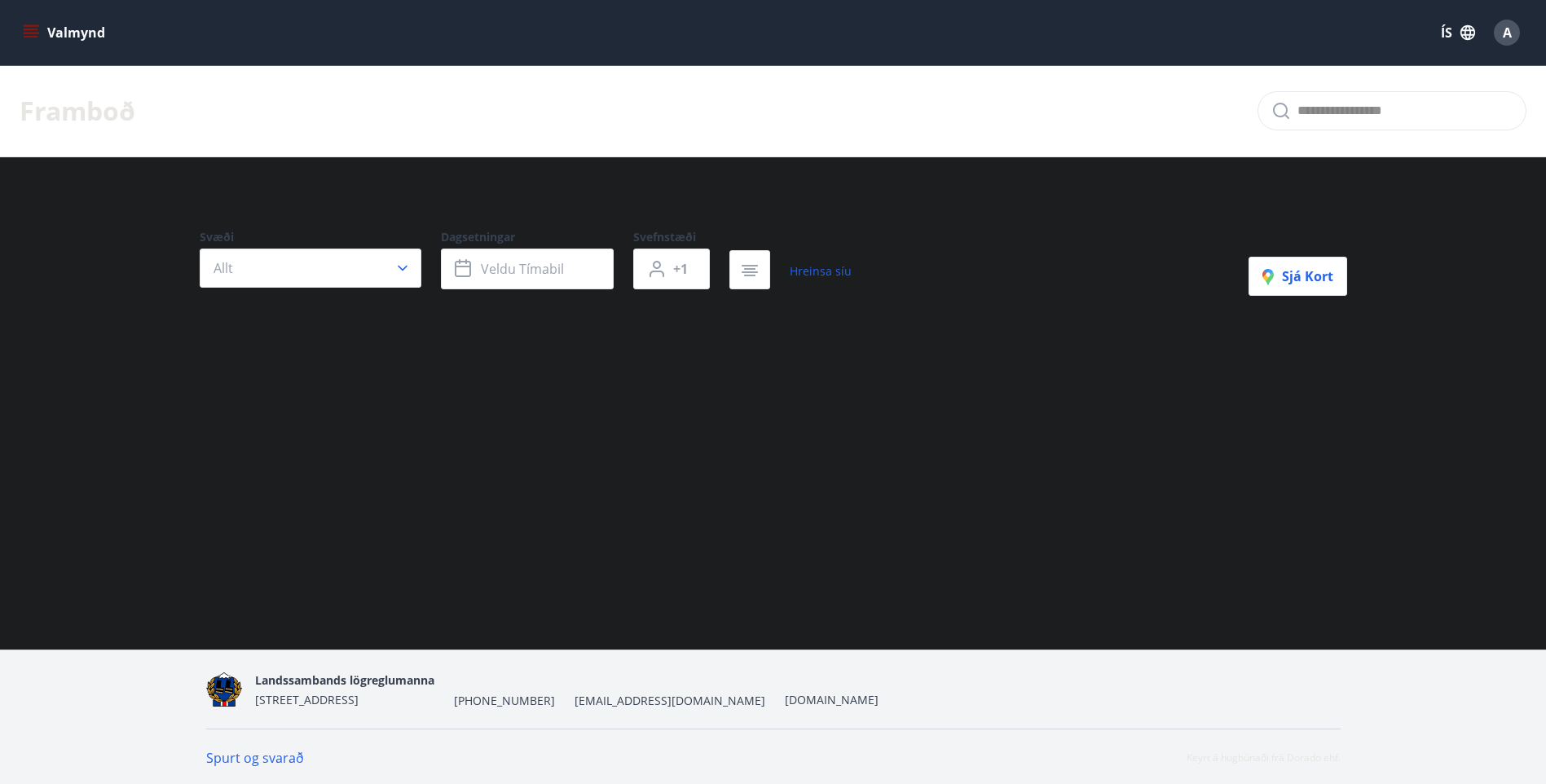
scroll to position [3, 0]
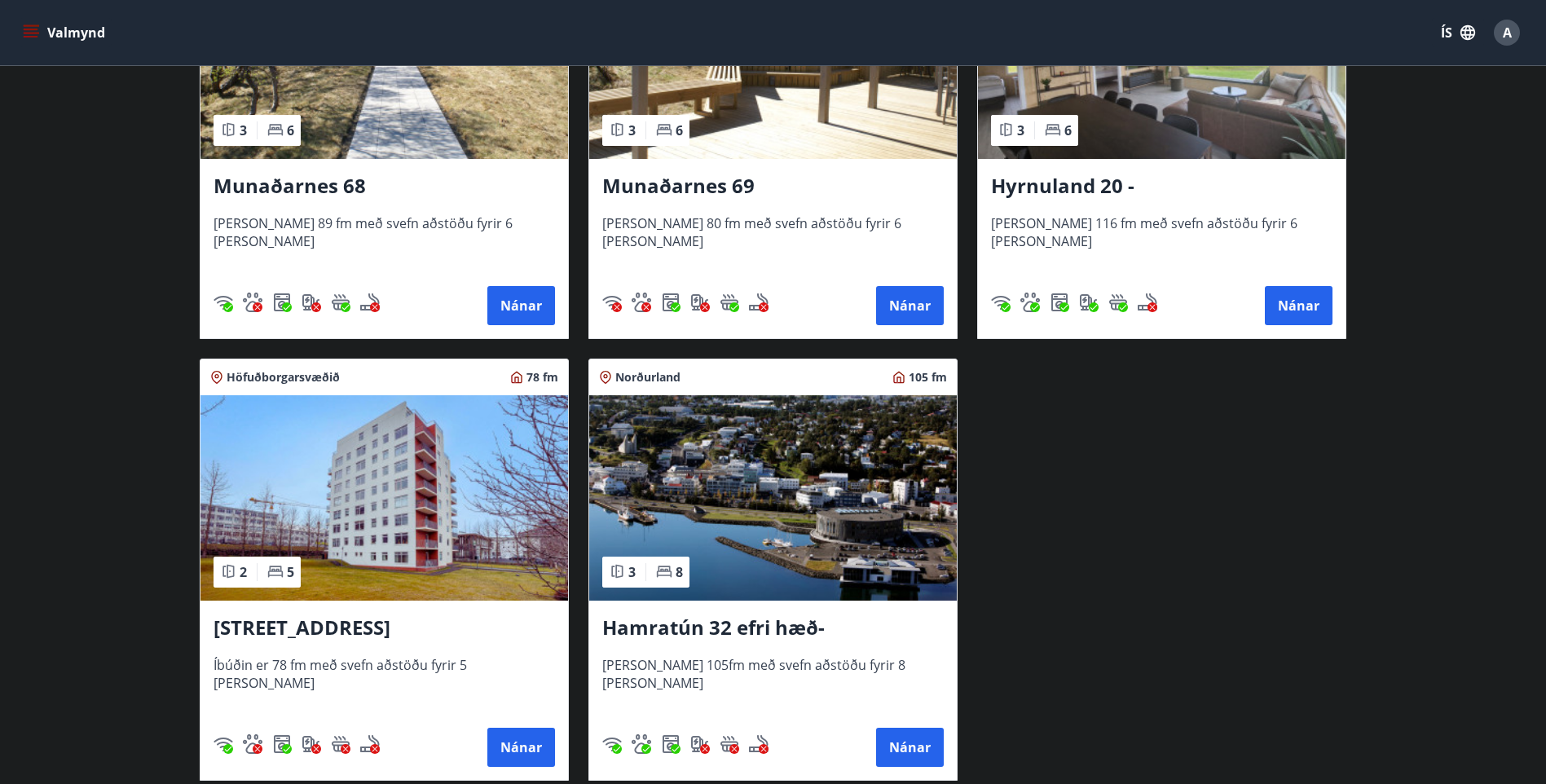
click at [354, 133] on img at bounding box center [384, 56] width 368 height 206
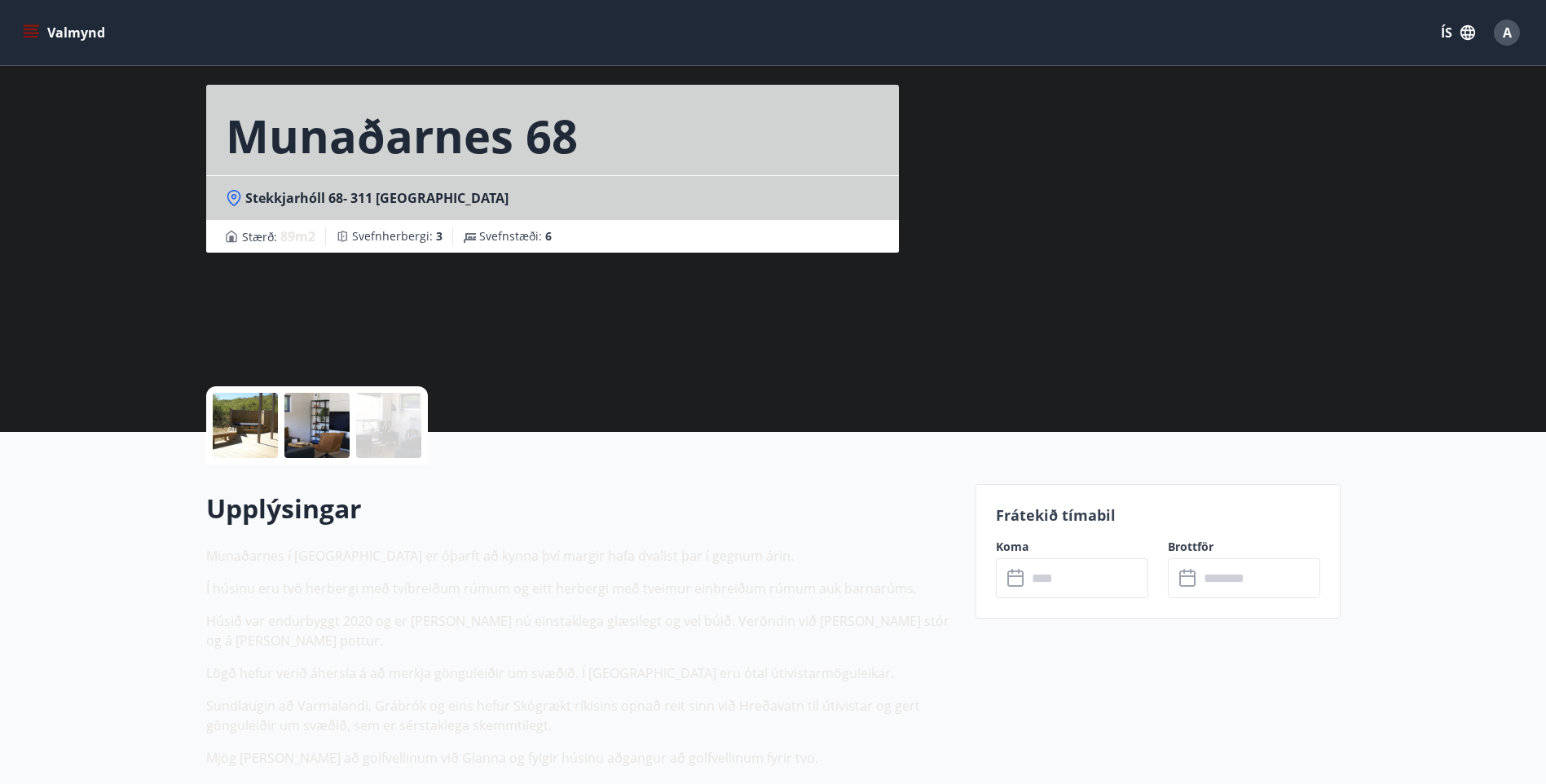
scroll to position [81, 0]
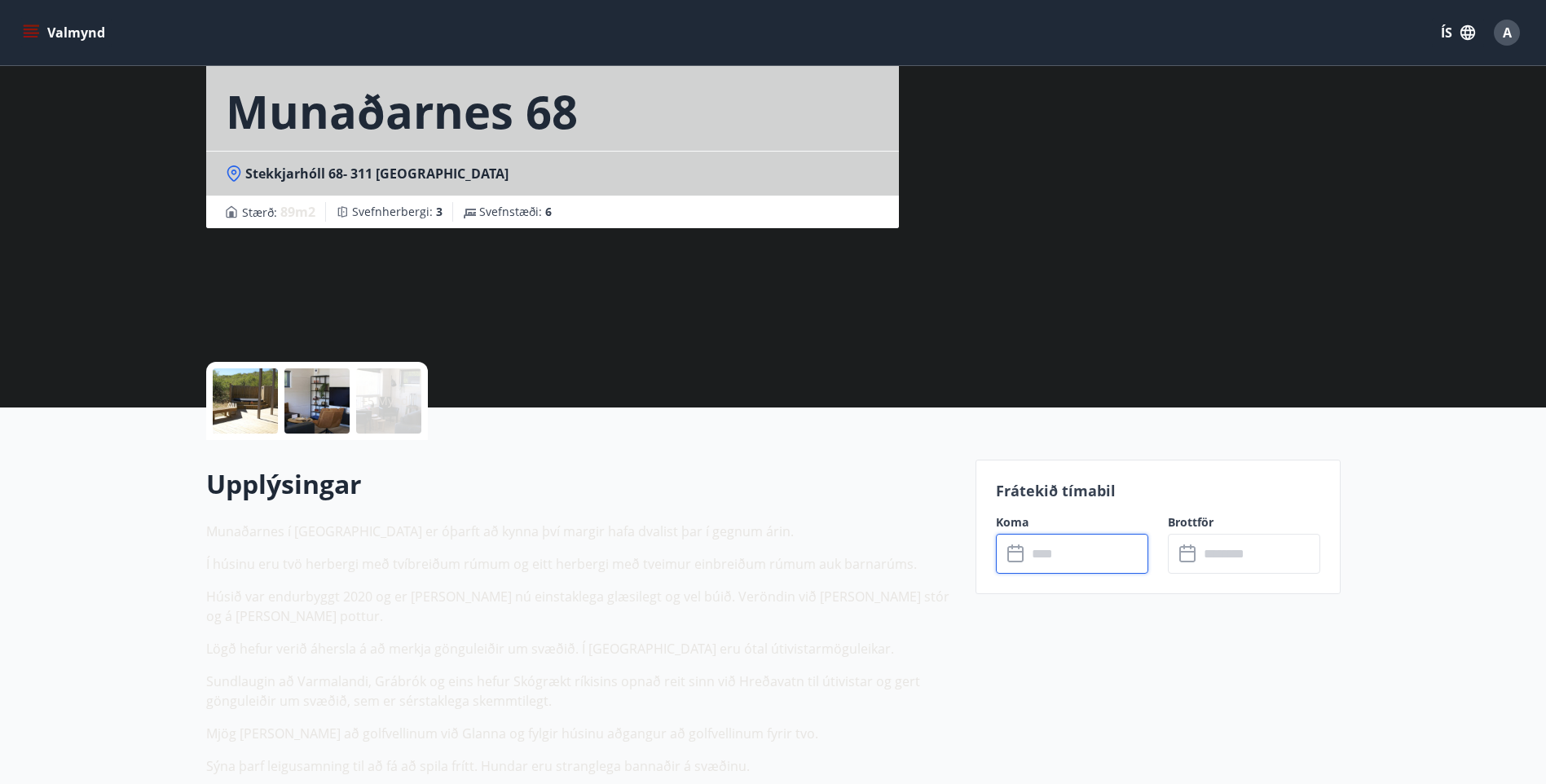
click at [1091, 559] on input "text" at bounding box center [1088, 553] width 122 height 40
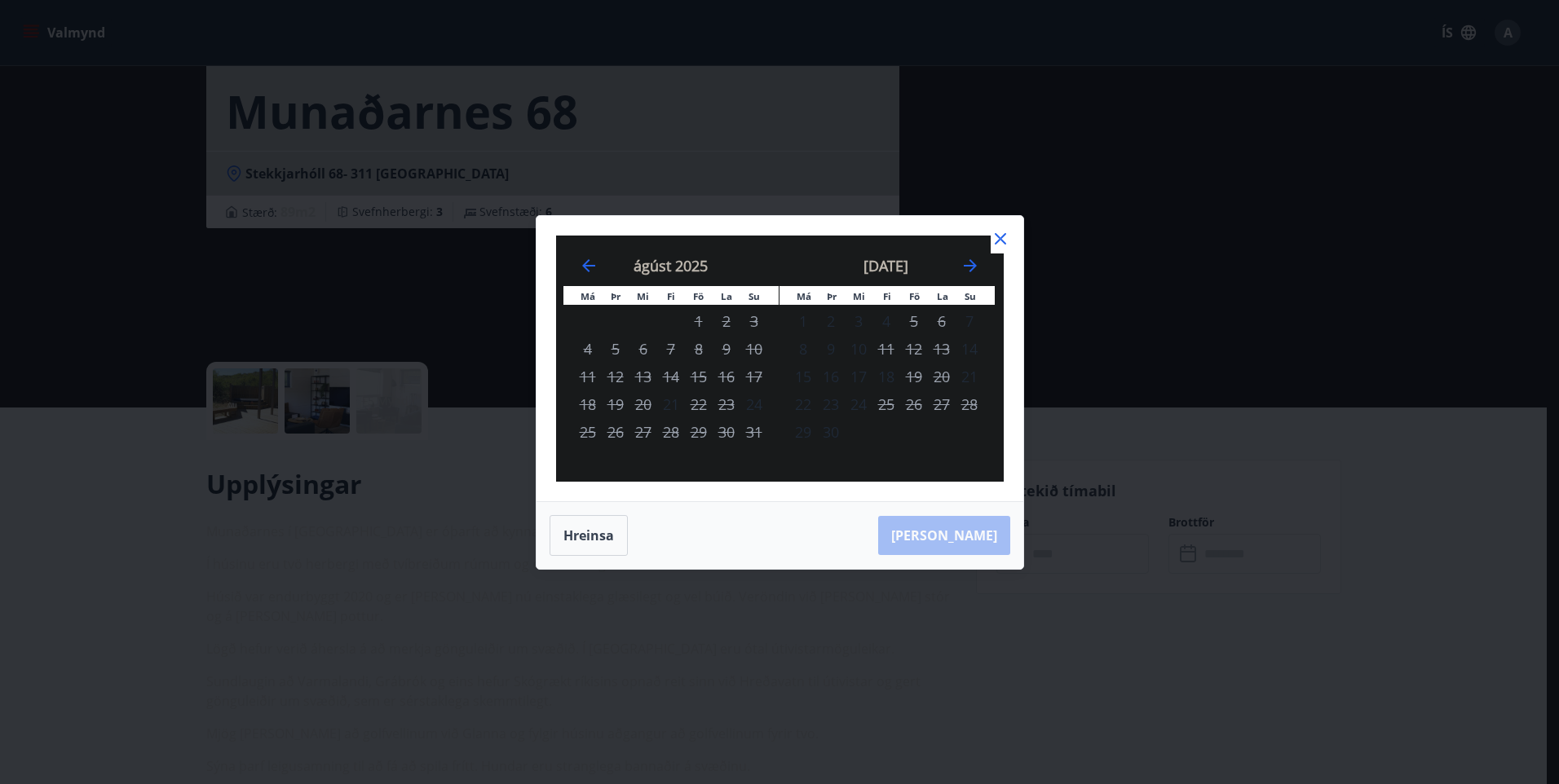
click at [490, 333] on div "Má Þr Mi Fi Fö La Su Má Þr Mi Fi Fö La Su júlí 2025 1 2 3 4 5 6 7 8 9 10 11 12 …" at bounding box center [780, 392] width 1559 height 784
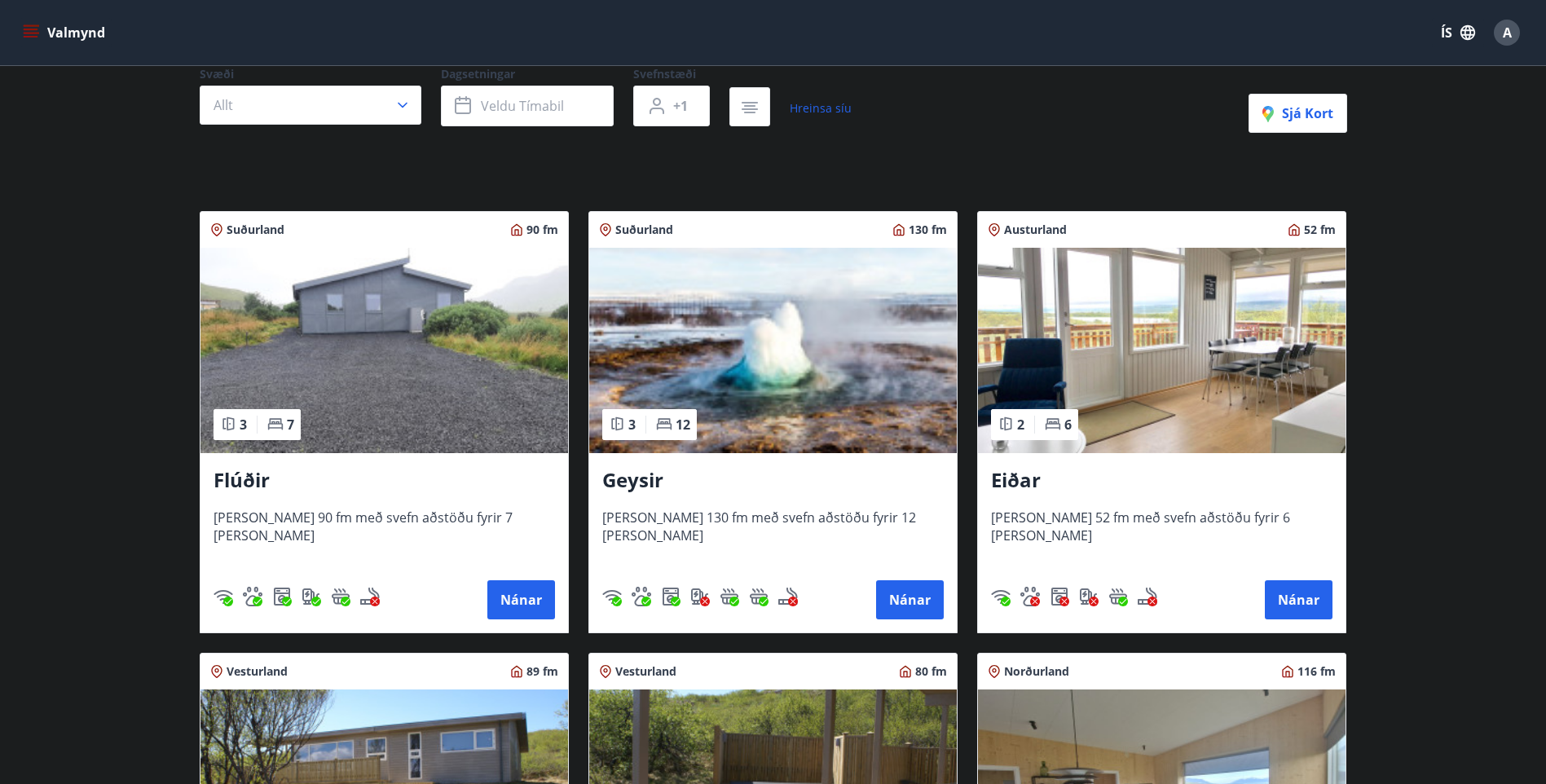
click at [1171, 448] on img at bounding box center [1161, 350] width 368 height 206
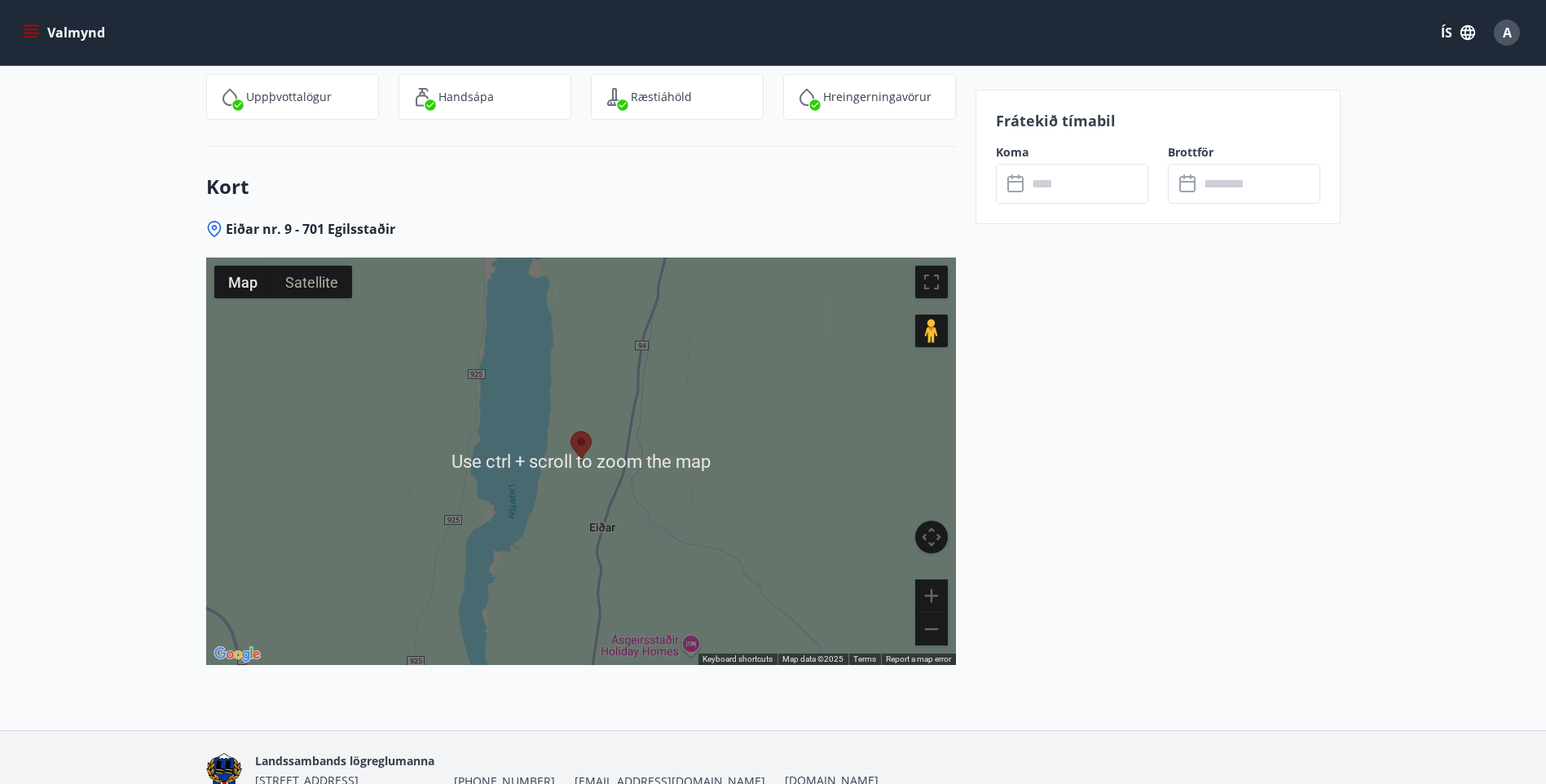
scroll to position [1987, 0]
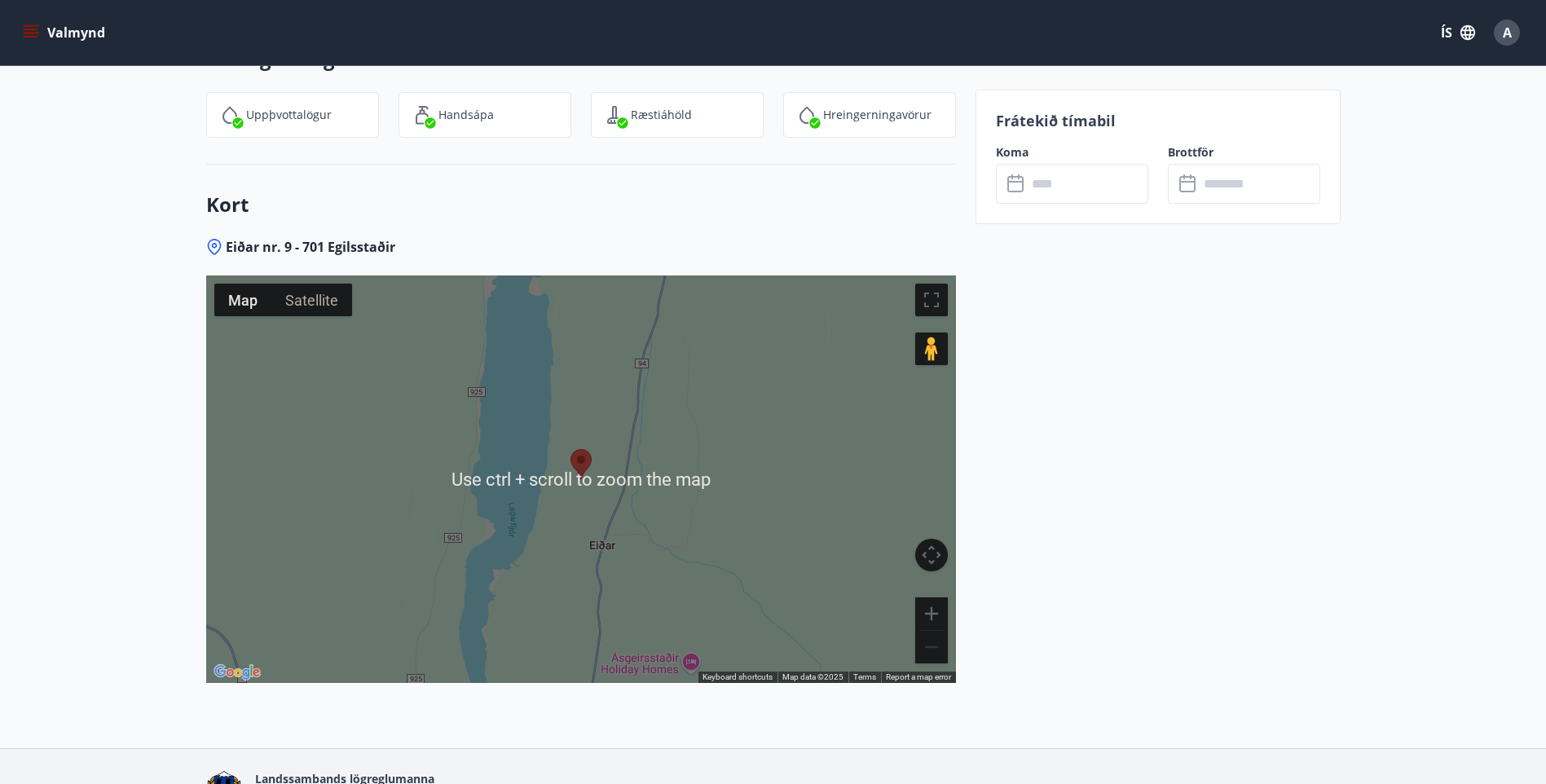
click at [929, 631] on button "Zoom out" at bounding box center [931, 647] width 32 height 32
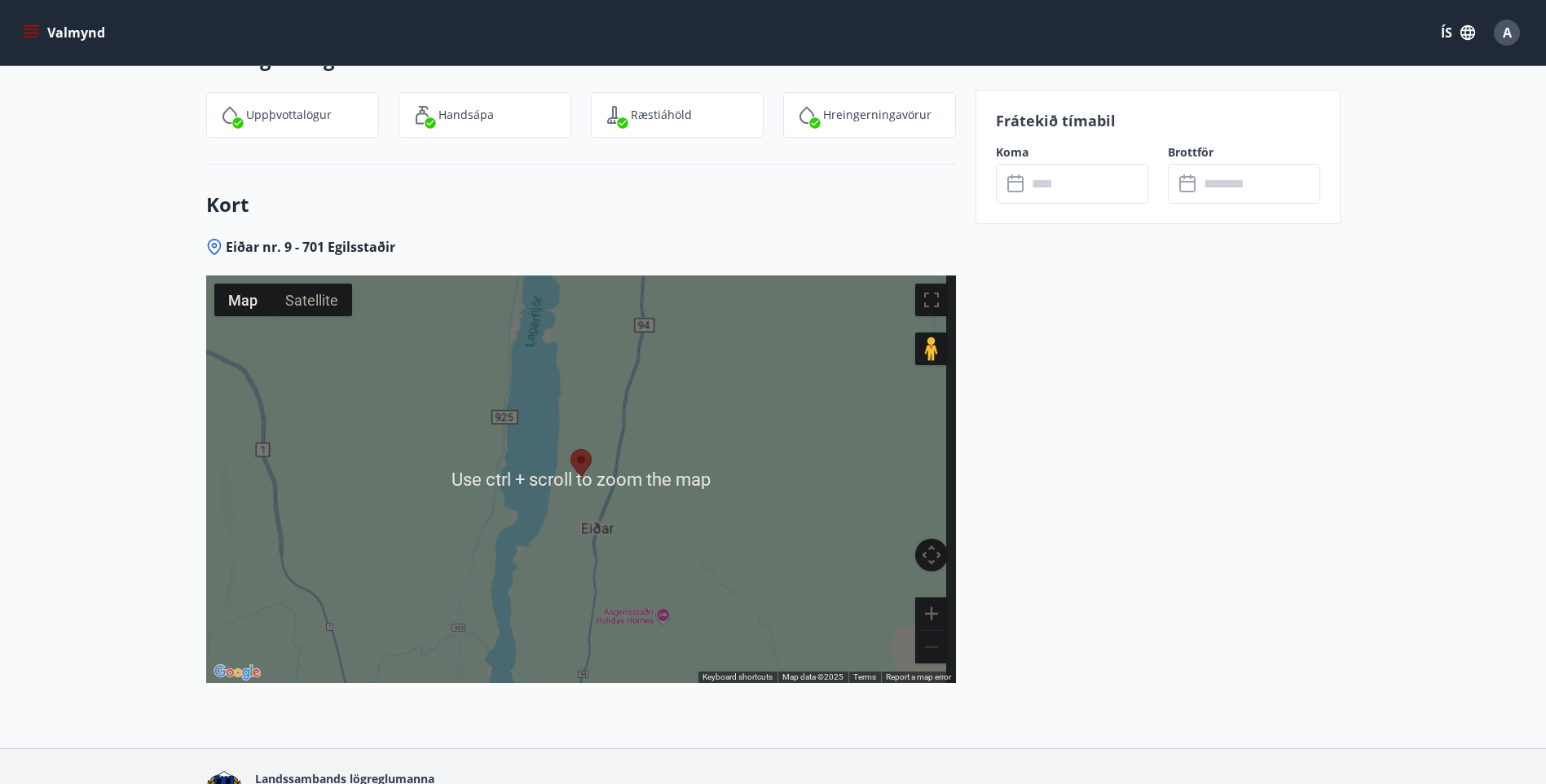
click at [929, 631] on button "Zoom out" at bounding box center [931, 647] width 32 height 32
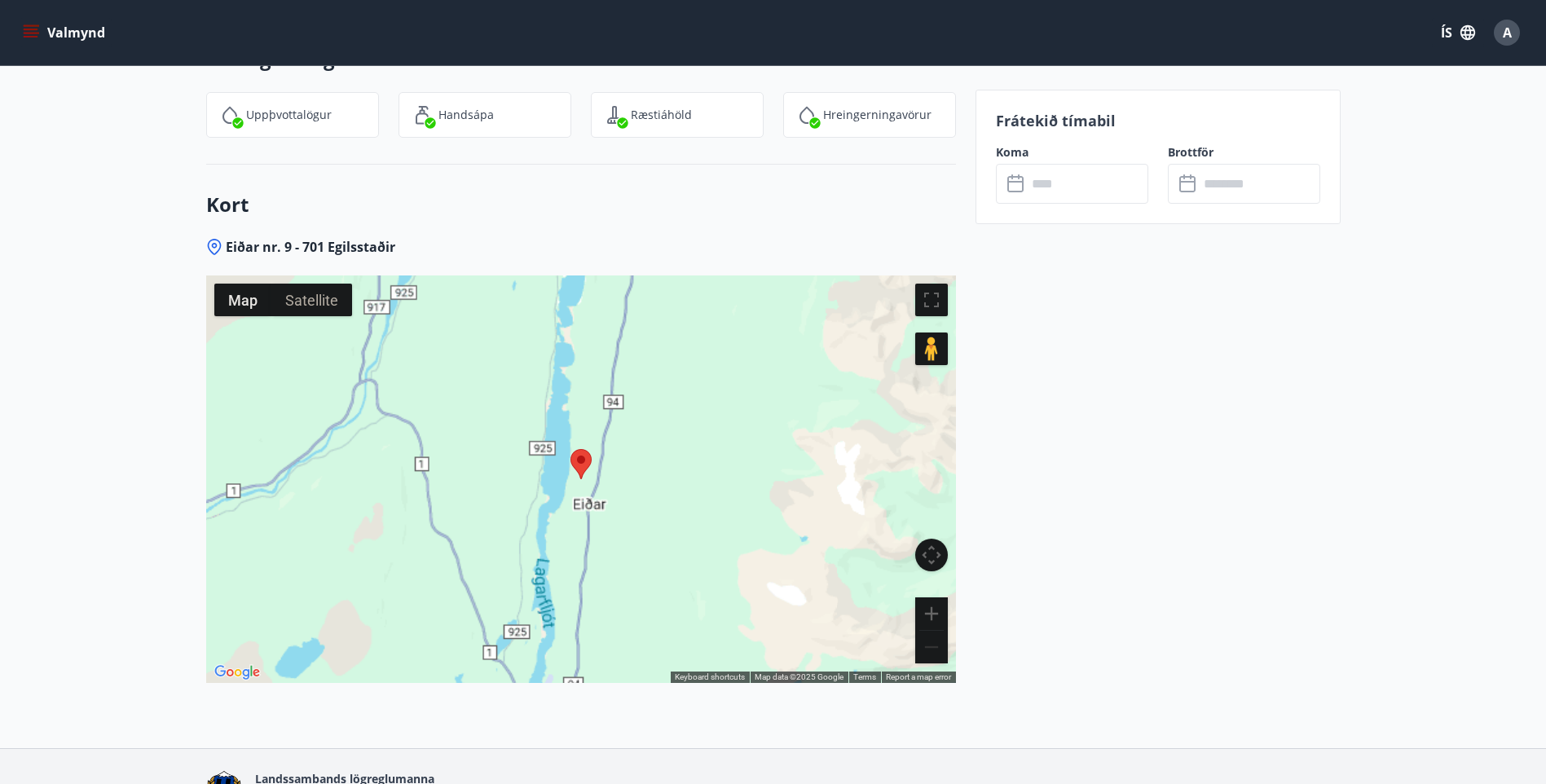
click at [929, 631] on button "Zoom out" at bounding box center [931, 647] width 32 height 32
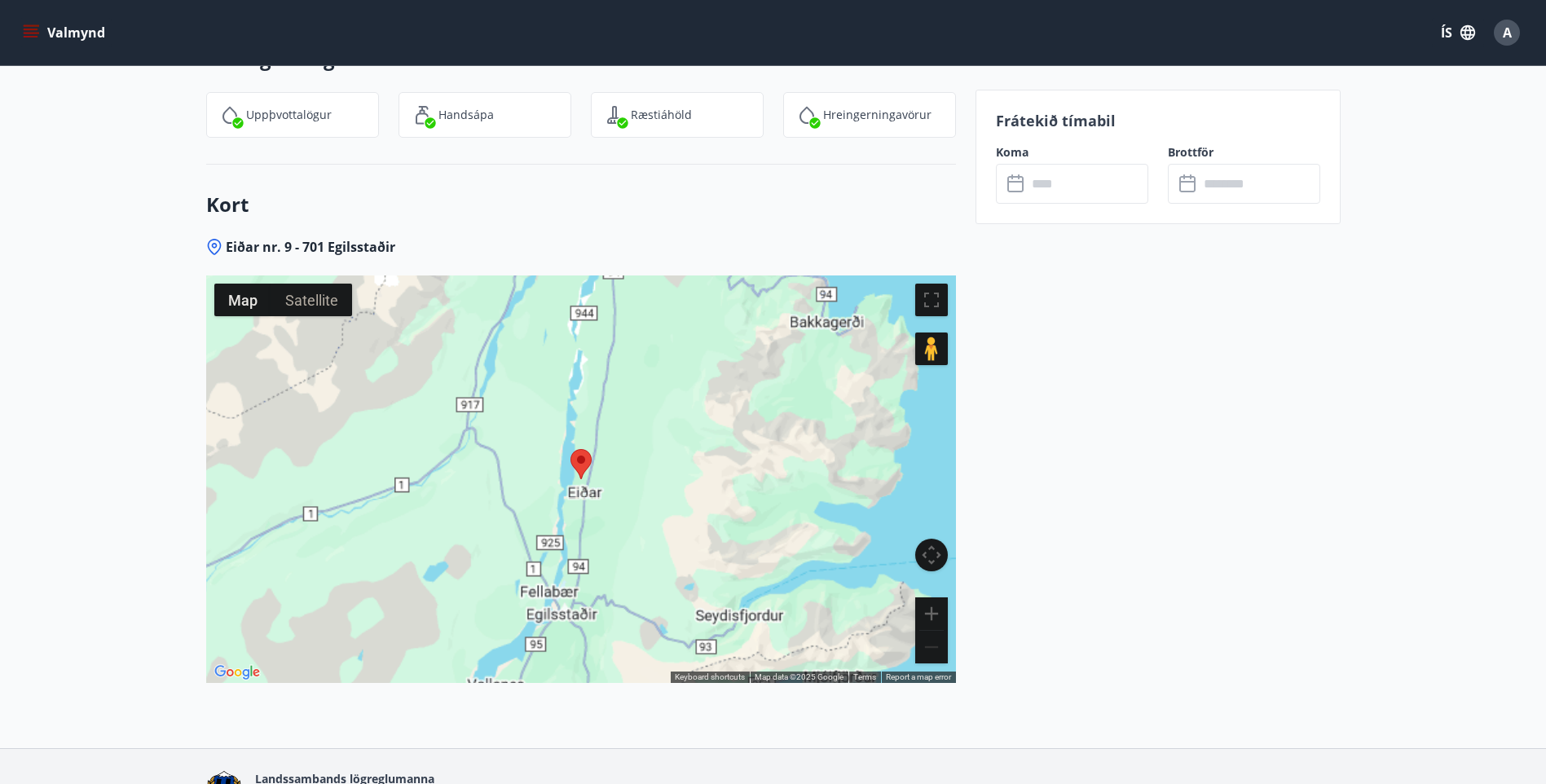
click at [929, 631] on button "Zoom out" at bounding box center [931, 647] width 32 height 32
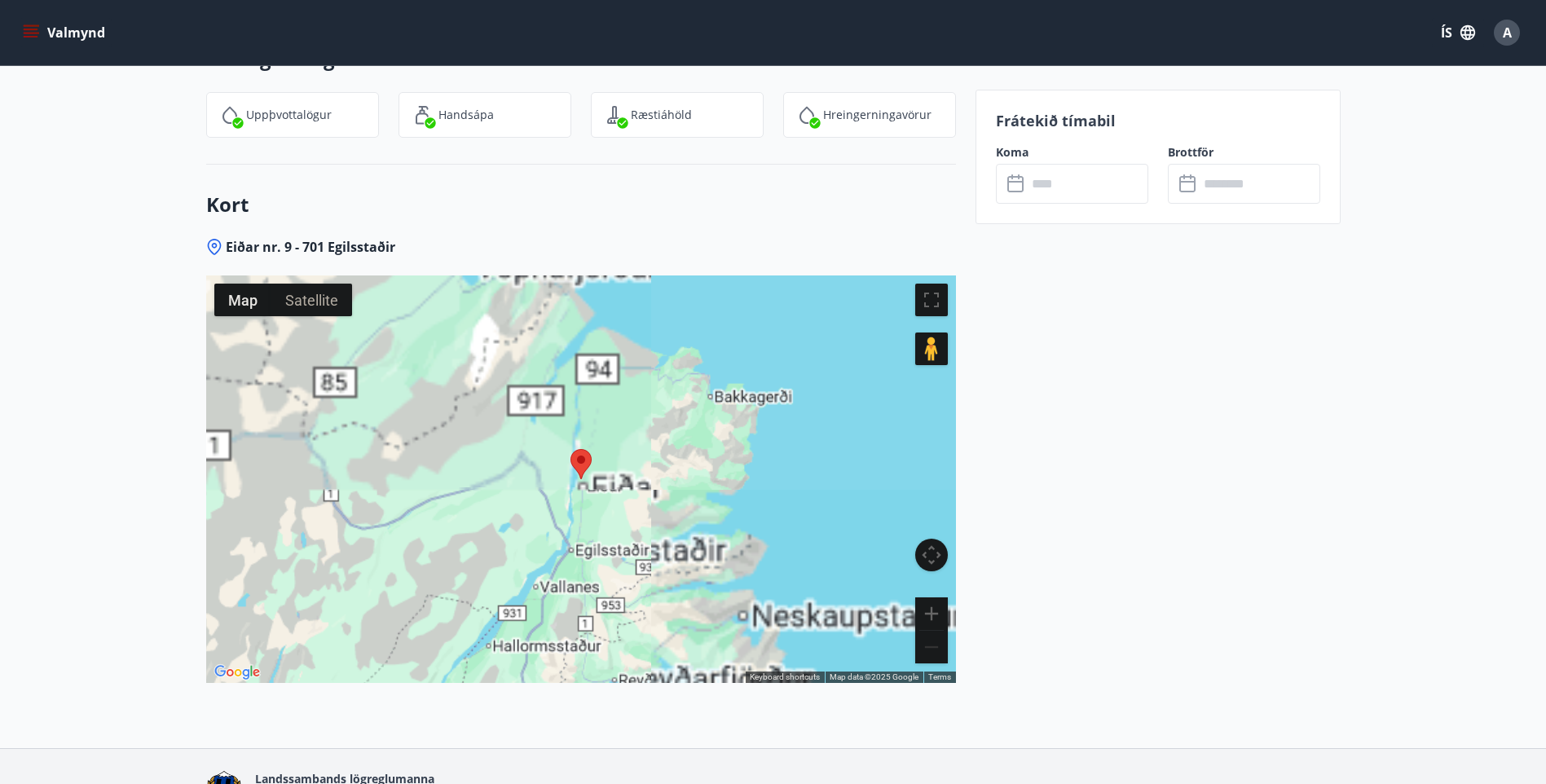
click at [929, 631] on button "Zoom out" at bounding box center [931, 647] width 32 height 32
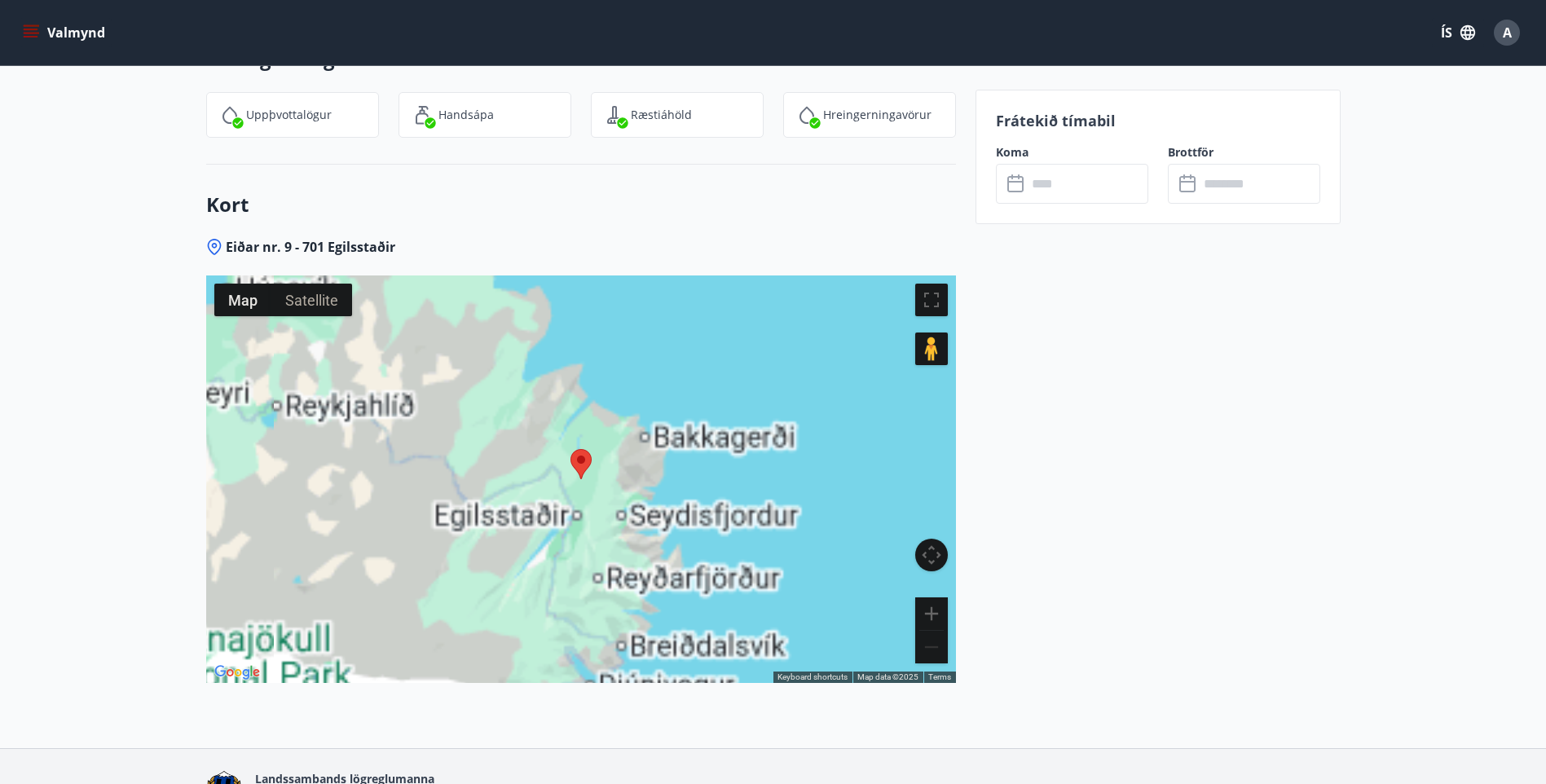
click at [929, 631] on button "Zoom out" at bounding box center [931, 647] width 32 height 32
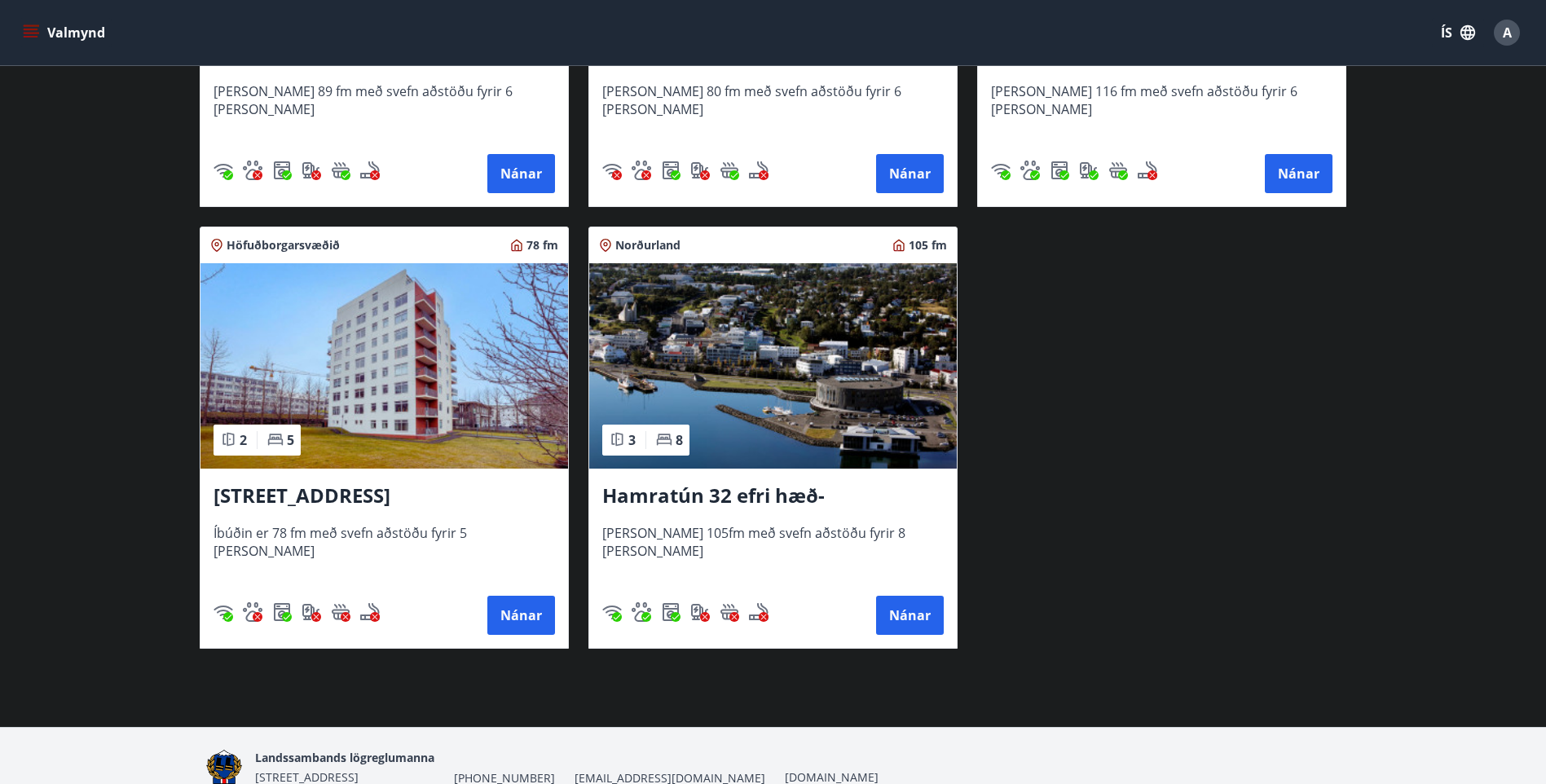
scroll to position [1111, 0]
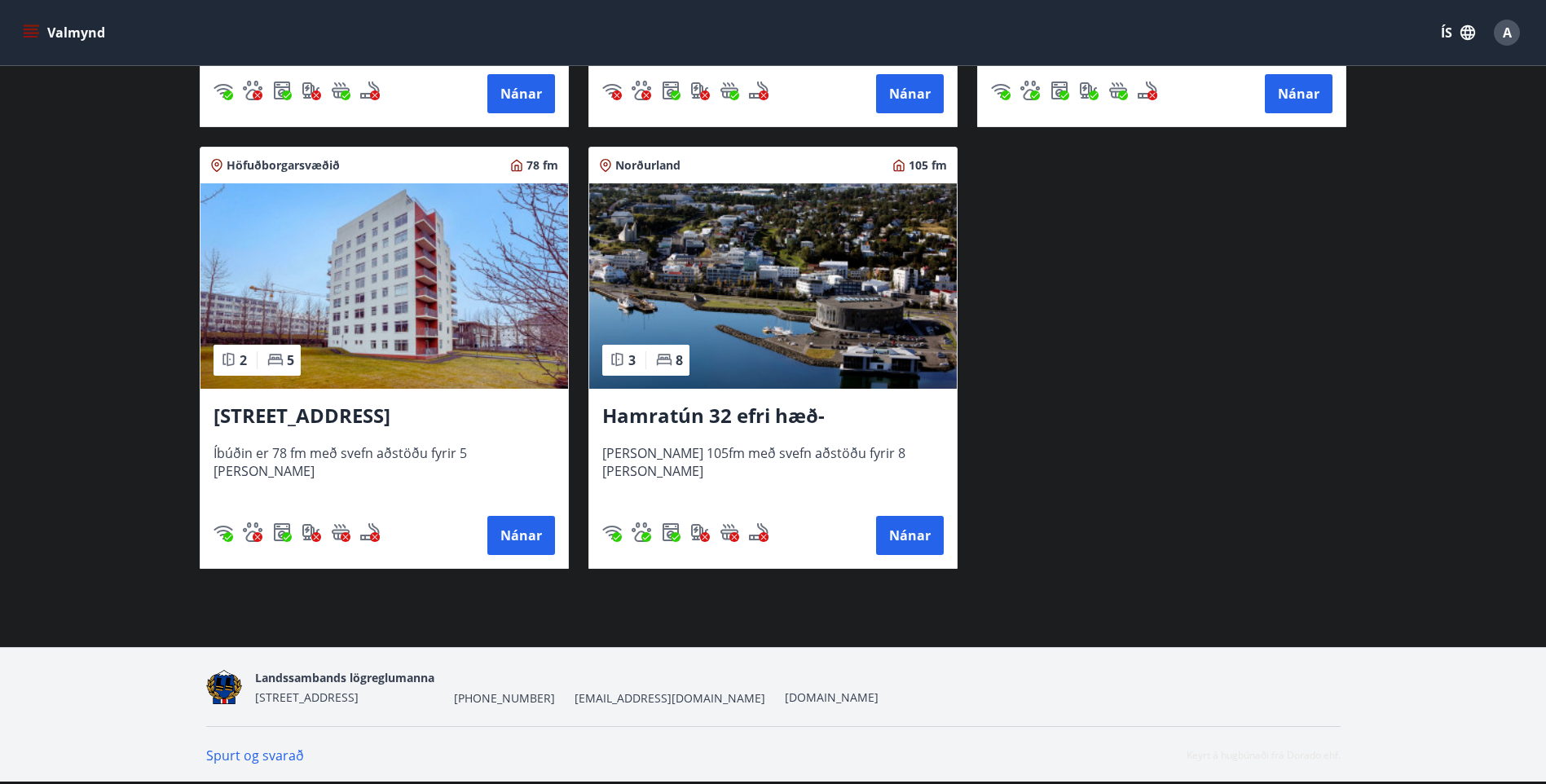
click at [484, 344] on img at bounding box center [384, 286] width 368 height 206
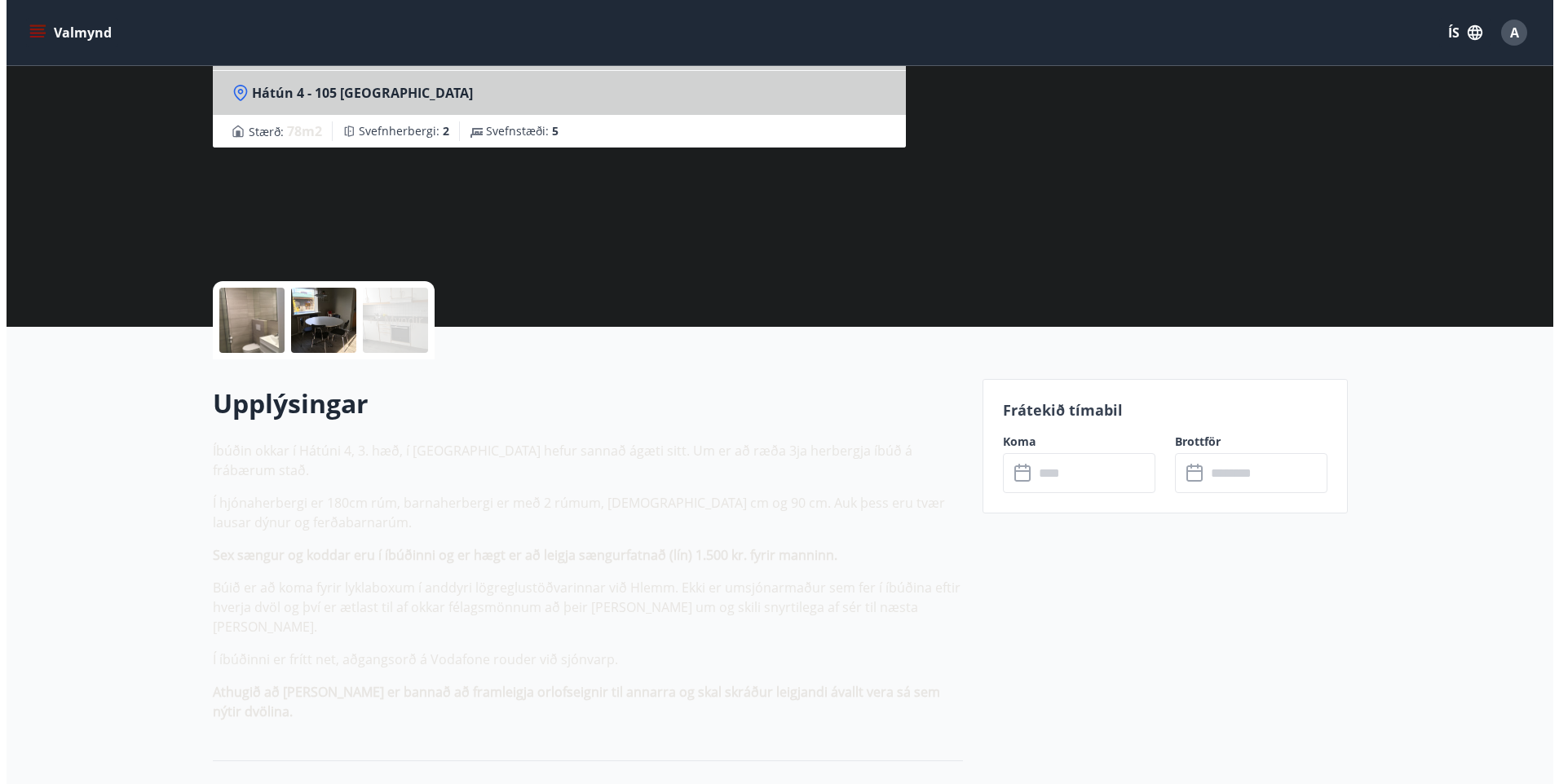
scroll to position [163, 0]
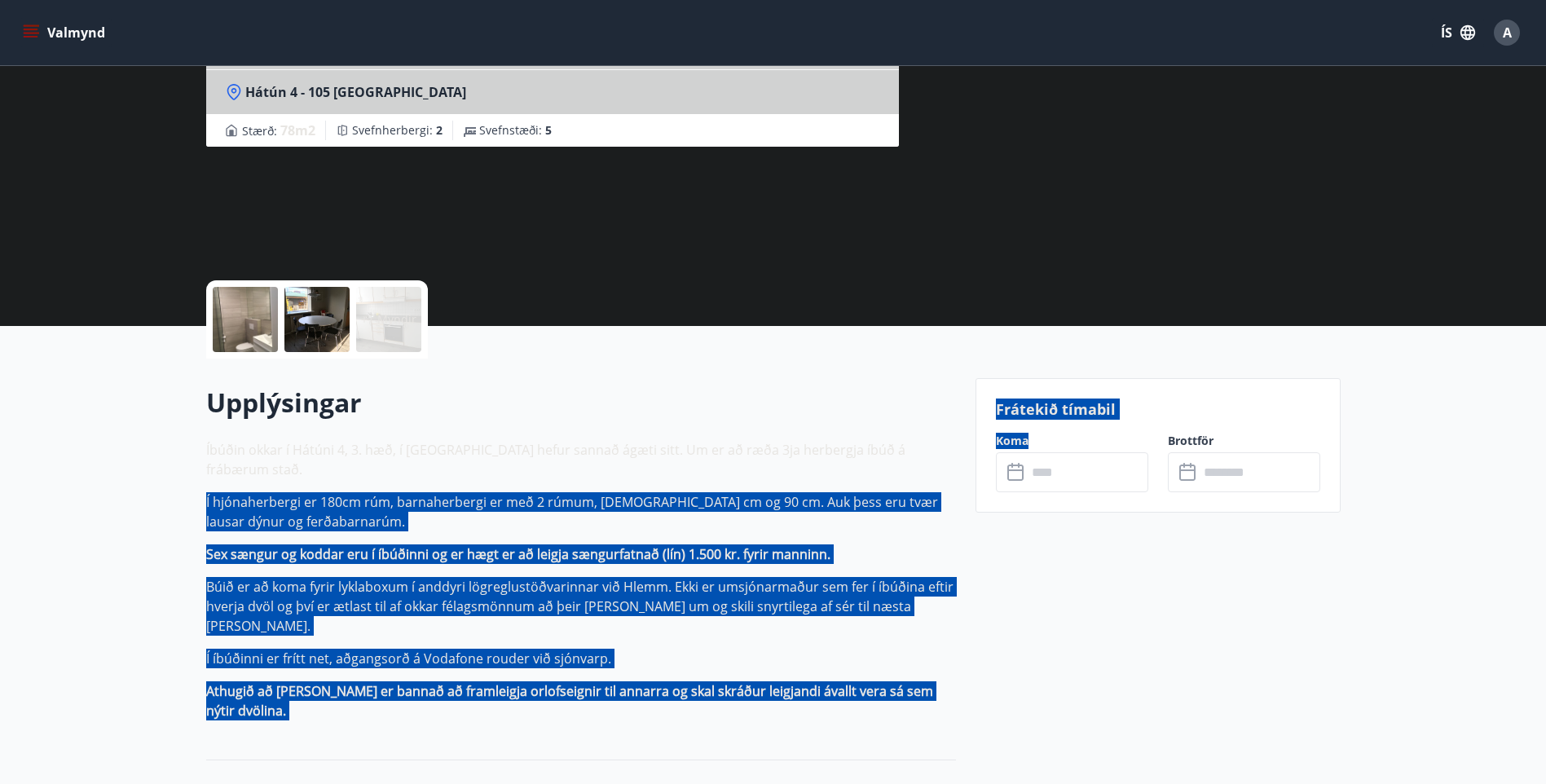
drag, startPoint x: 978, startPoint y: 663, endPoint x: 179, endPoint y: 462, distance: 823.9
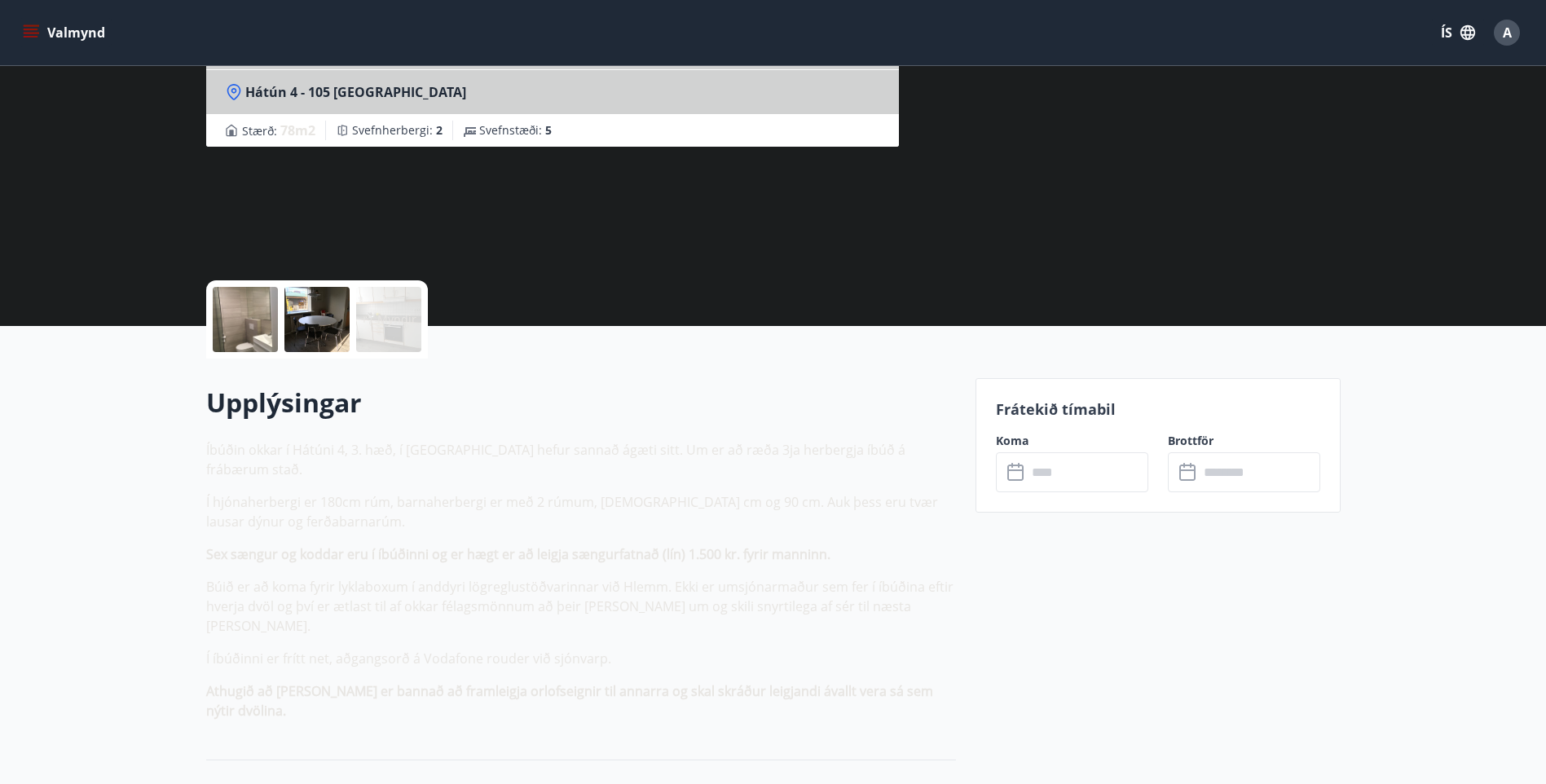
drag, startPoint x: 179, startPoint y: 462, endPoint x: 161, endPoint y: 454, distance: 19.7
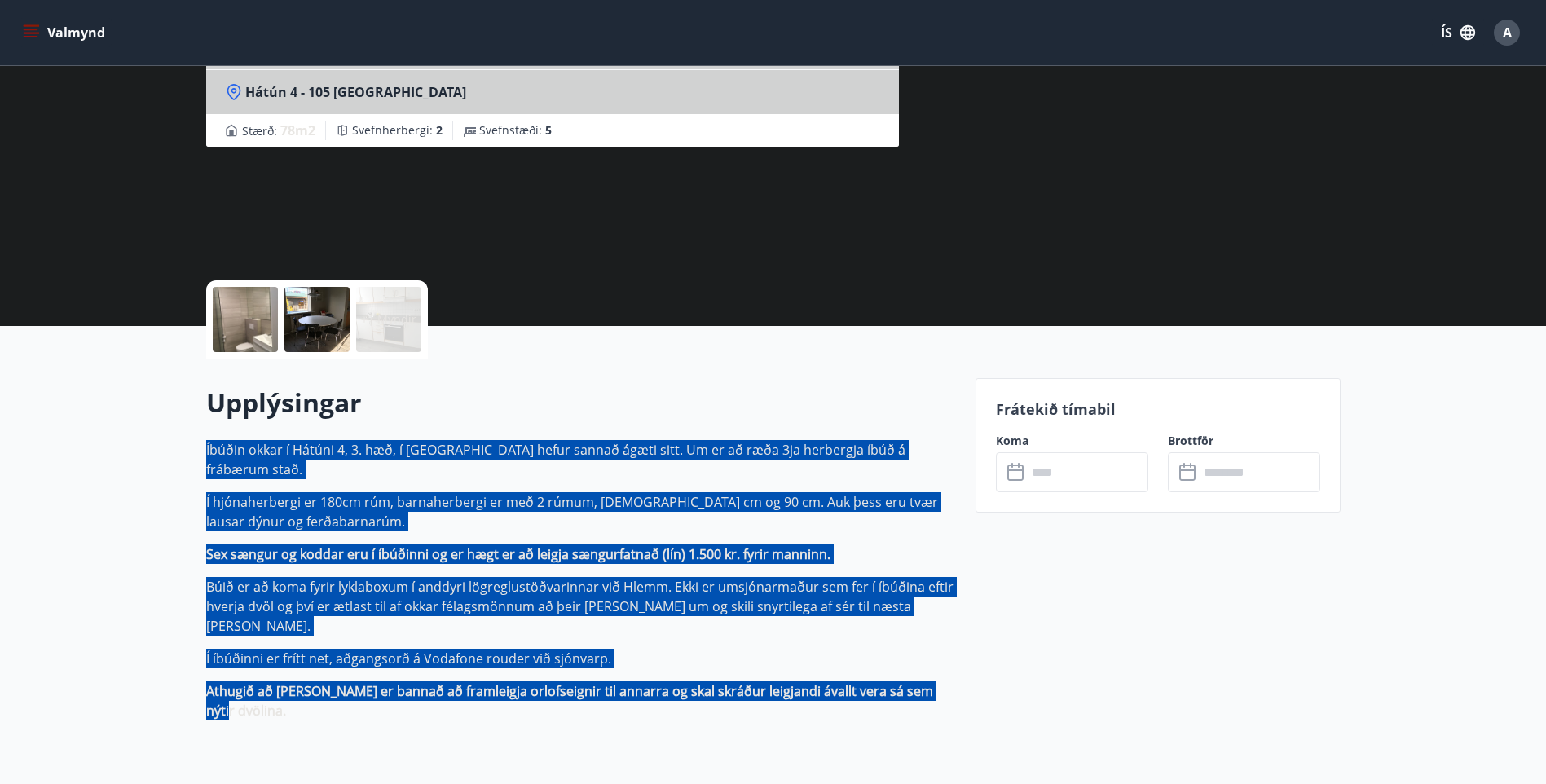
drag, startPoint x: 415, startPoint y: 538, endPoint x: 940, endPoint y: 645, distance: 535.8
drag, startPoint x: 940, startPoint y: 645, endPoint x: 858, endPoint y: 622, distance: 85.2
click at [858, 648] on p "Í íbúðinni er frítt net, aðgangsorð á Vodafone rouder við sjónvarp." at bounding box center [581, 658] width 750 height 19
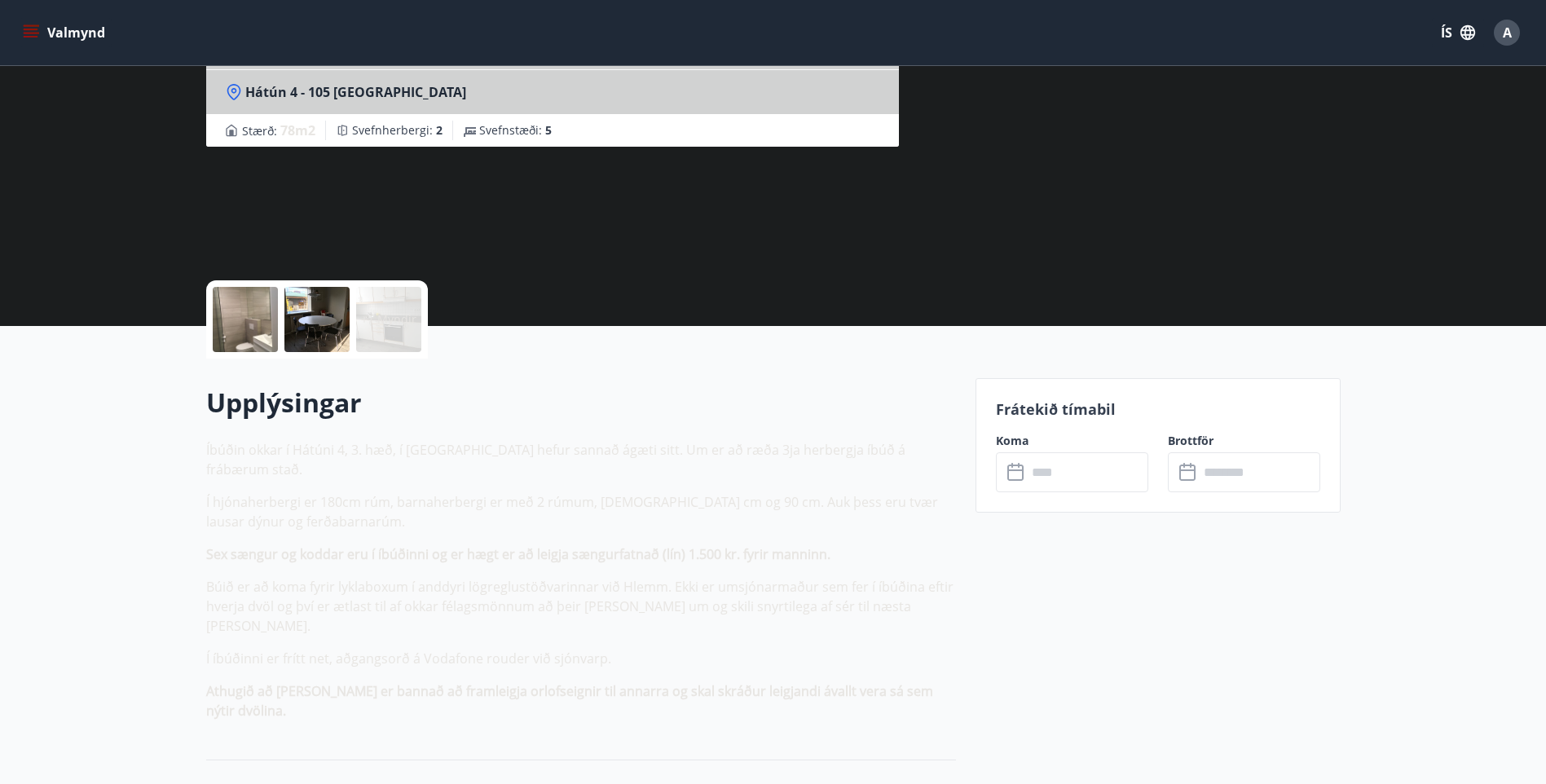
click at [252, 309] on div at bounding box center [245, 319] width 65 height 65
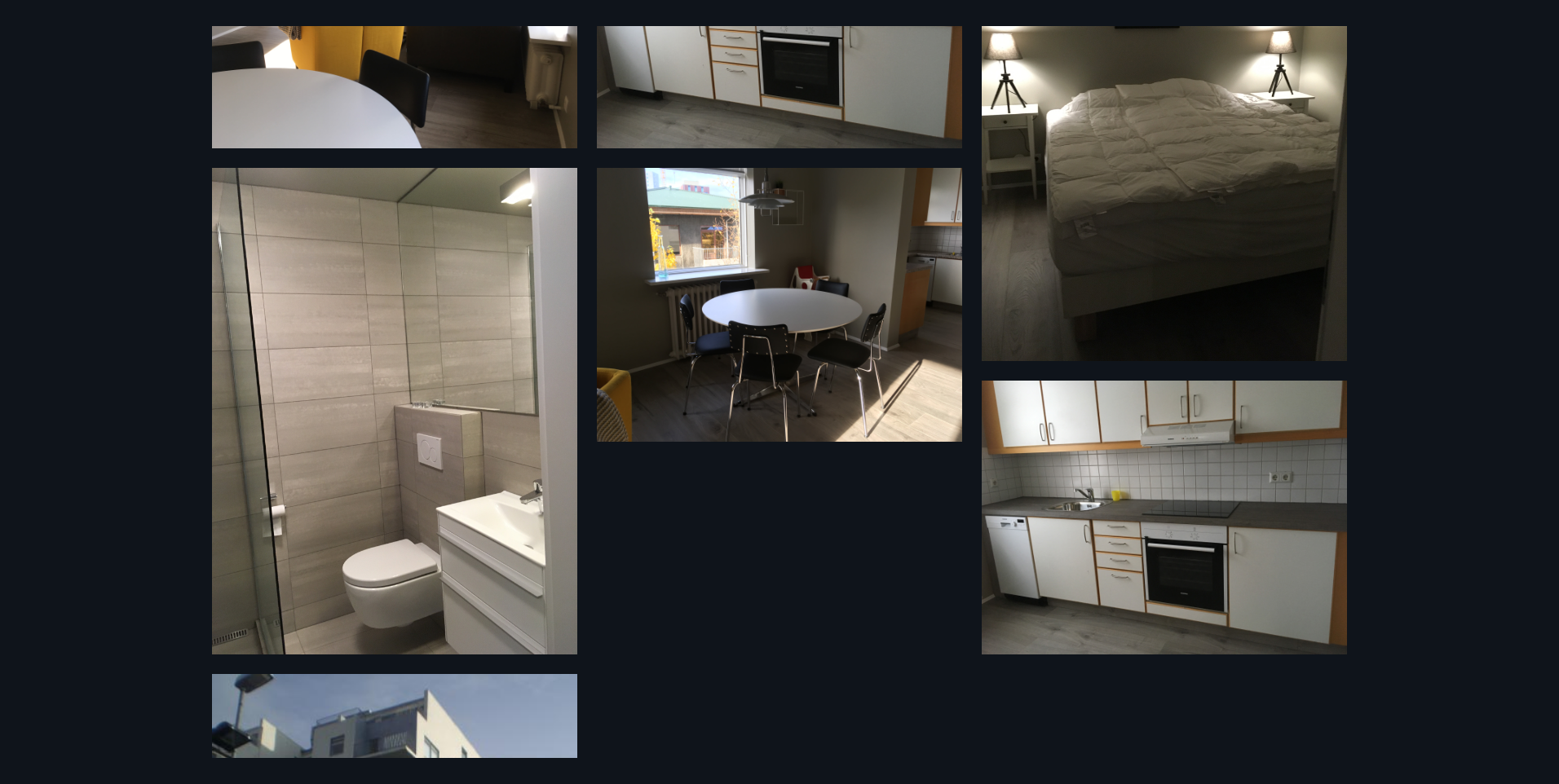
scroll to position [0, 0]
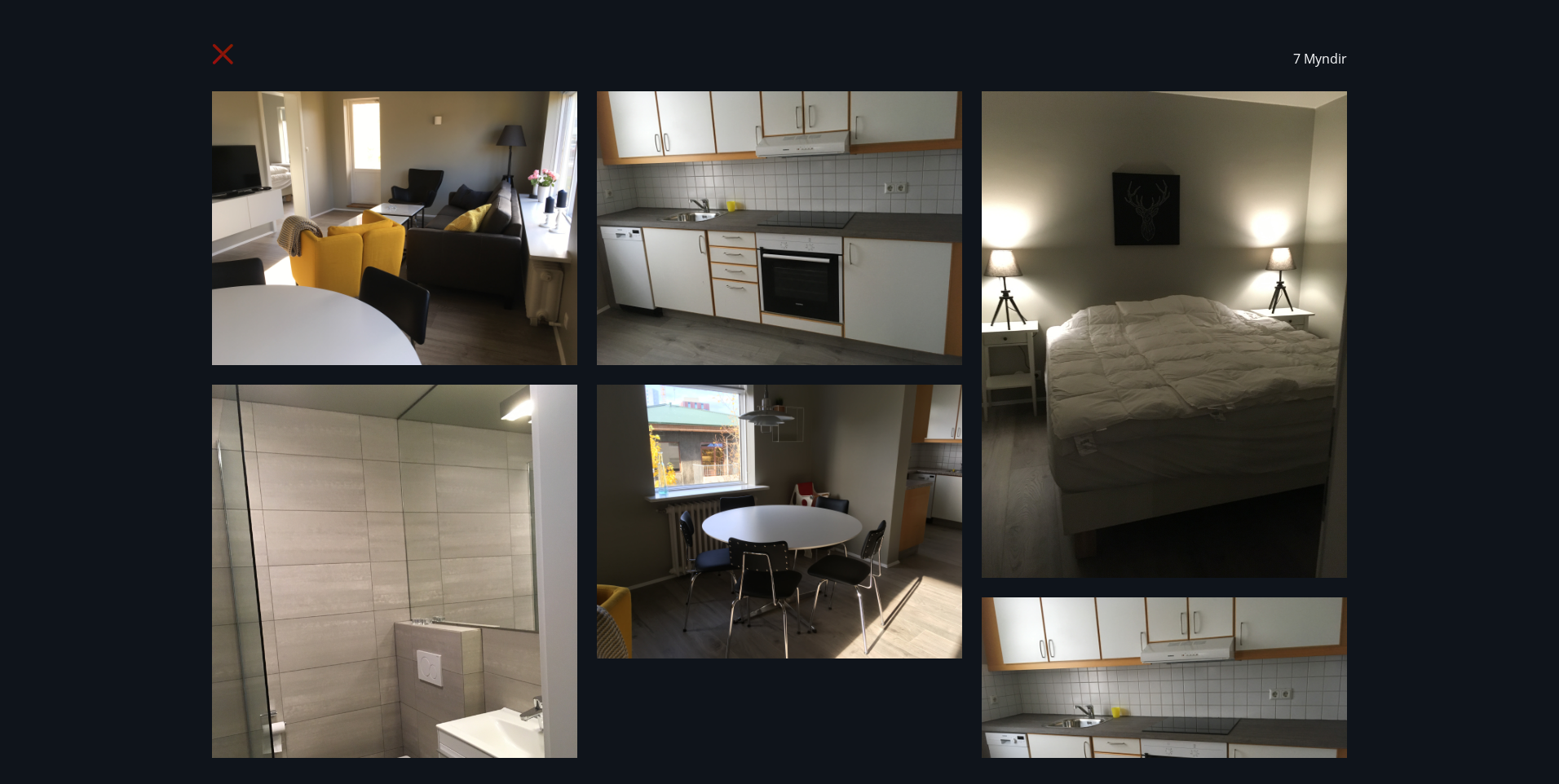
click at [120, 316] on div "7 Myndir" at bounding box center [780, 392] width 1559 height 784
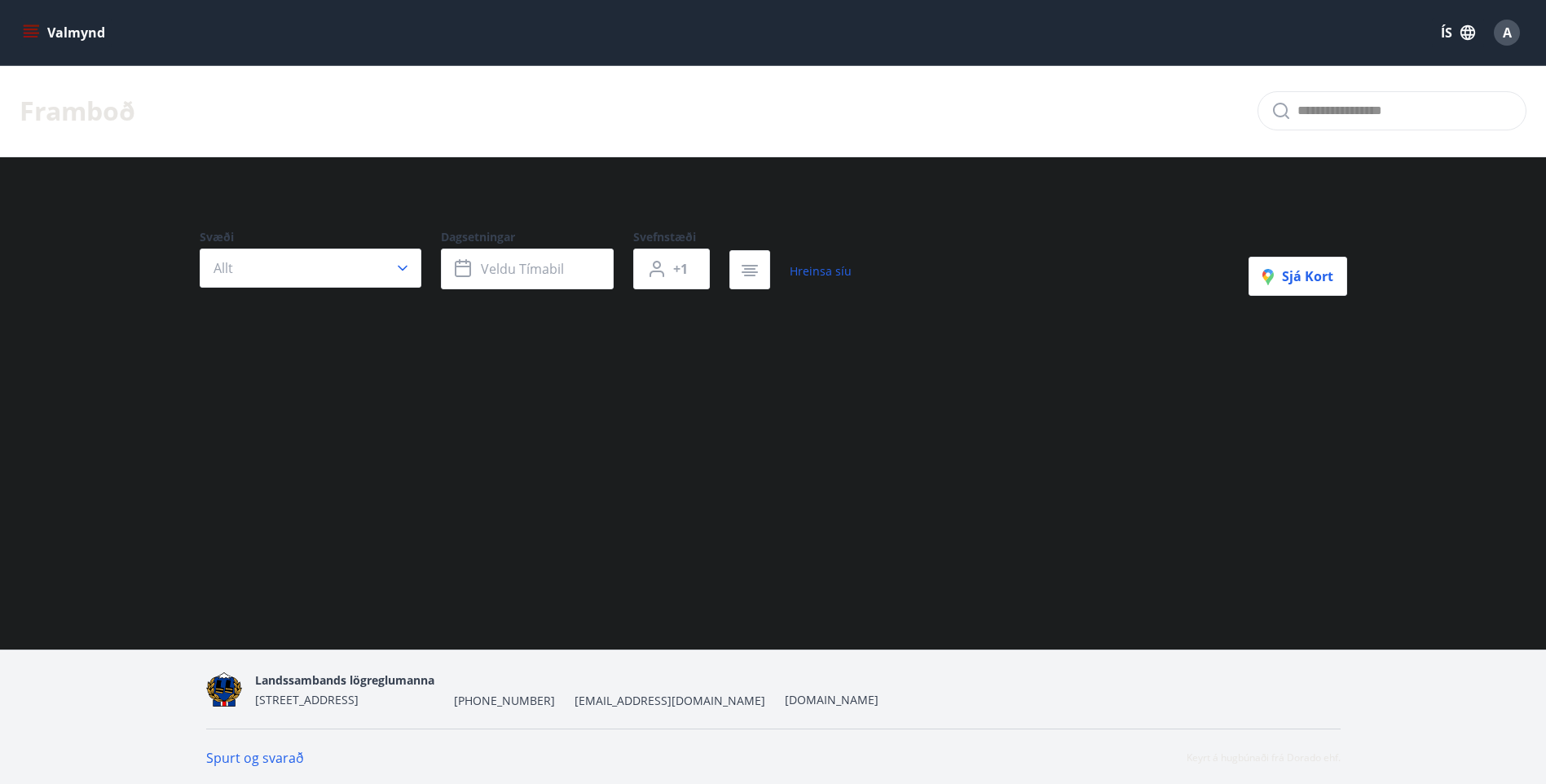
drag, startPoint x: 610, startPoint y: 631, endPoint x: 605, endPoint y: 617, distance: 14.9
